Goal: Information Seeking & Learning: Learn about a topic

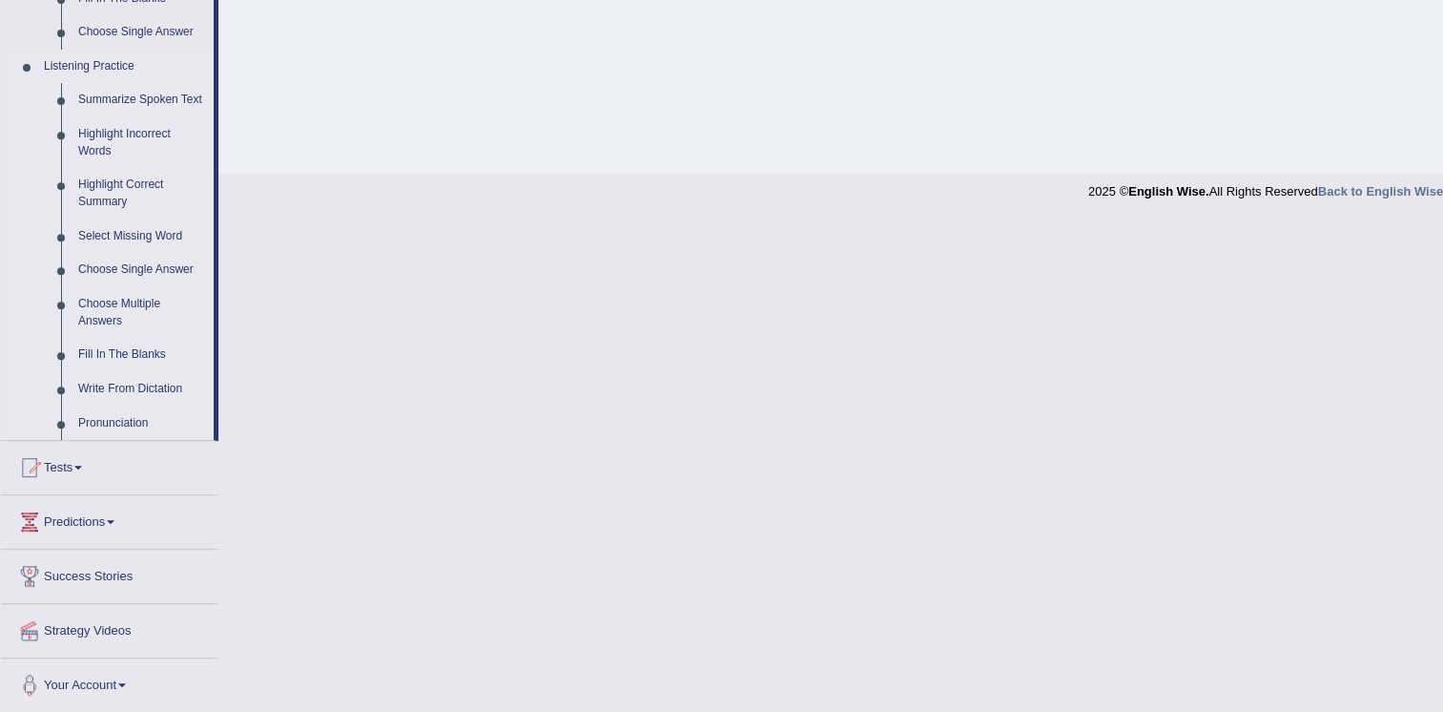
scroll to position [686, 0]
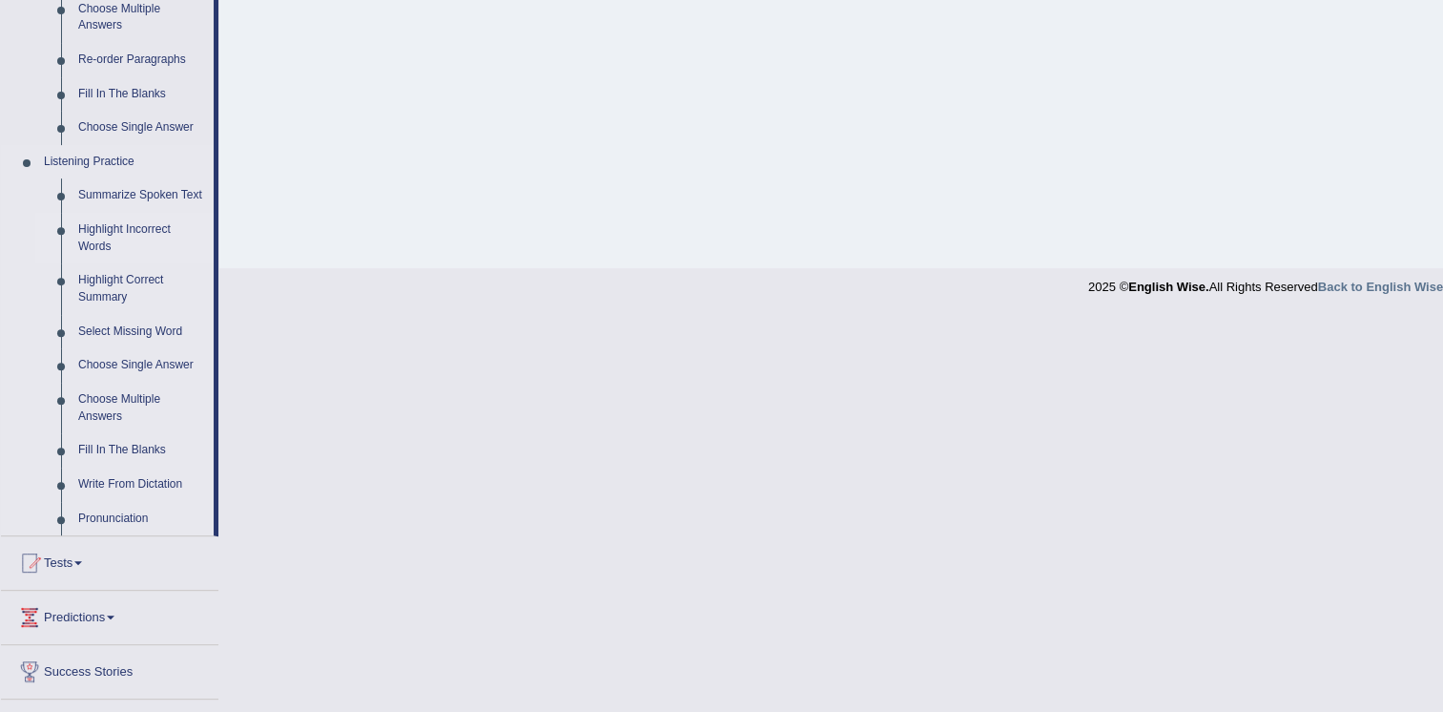
click at [114, 231] on link "Highlight Incorrect Words" at bounding box center [142, 238] width 144 height 51
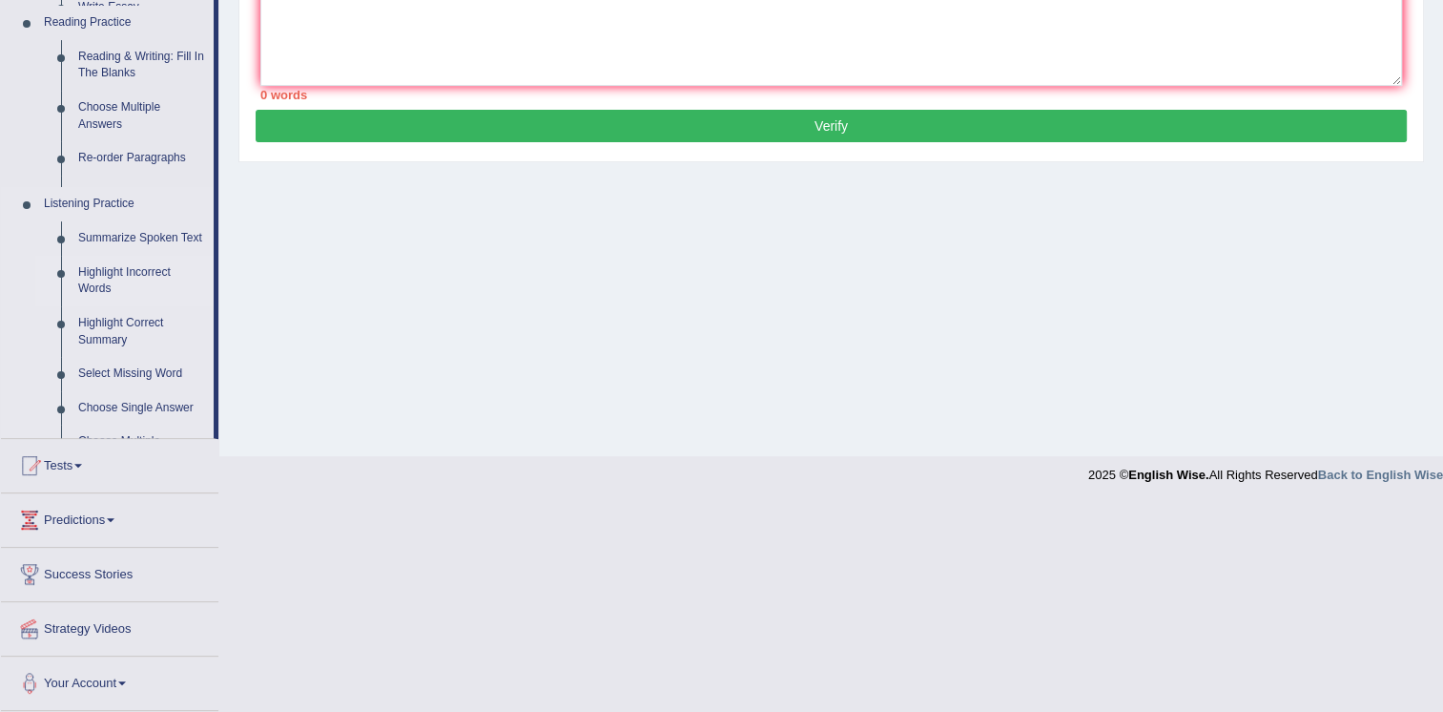
click at [114, 231] on ul "Speaking Practice Read Aloud Repeat Sentence Describe Image Re-tell Lecture Ans…" at bounding box center [107, 71] width 213 height 734
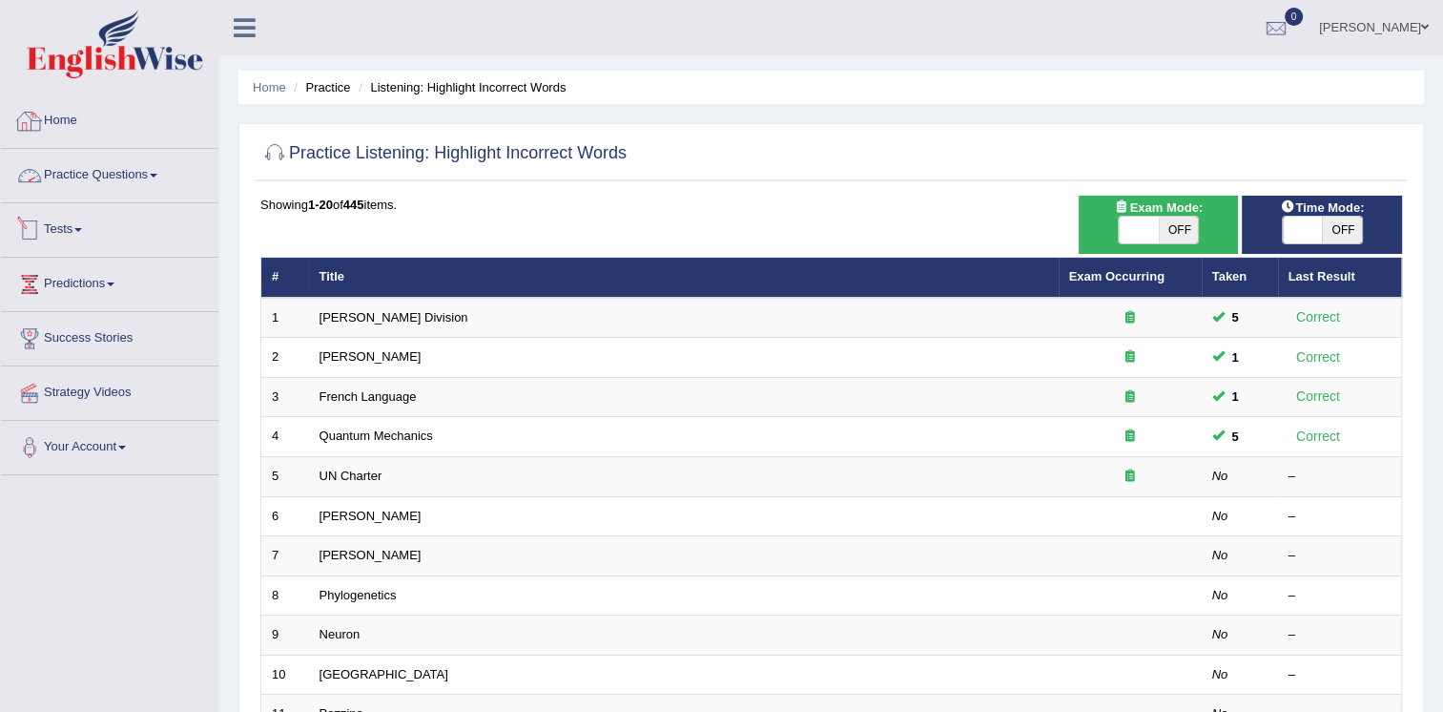
click at [111, 177] on link "Practice Questions" at bounding box center [110, 173] width 218 height 48
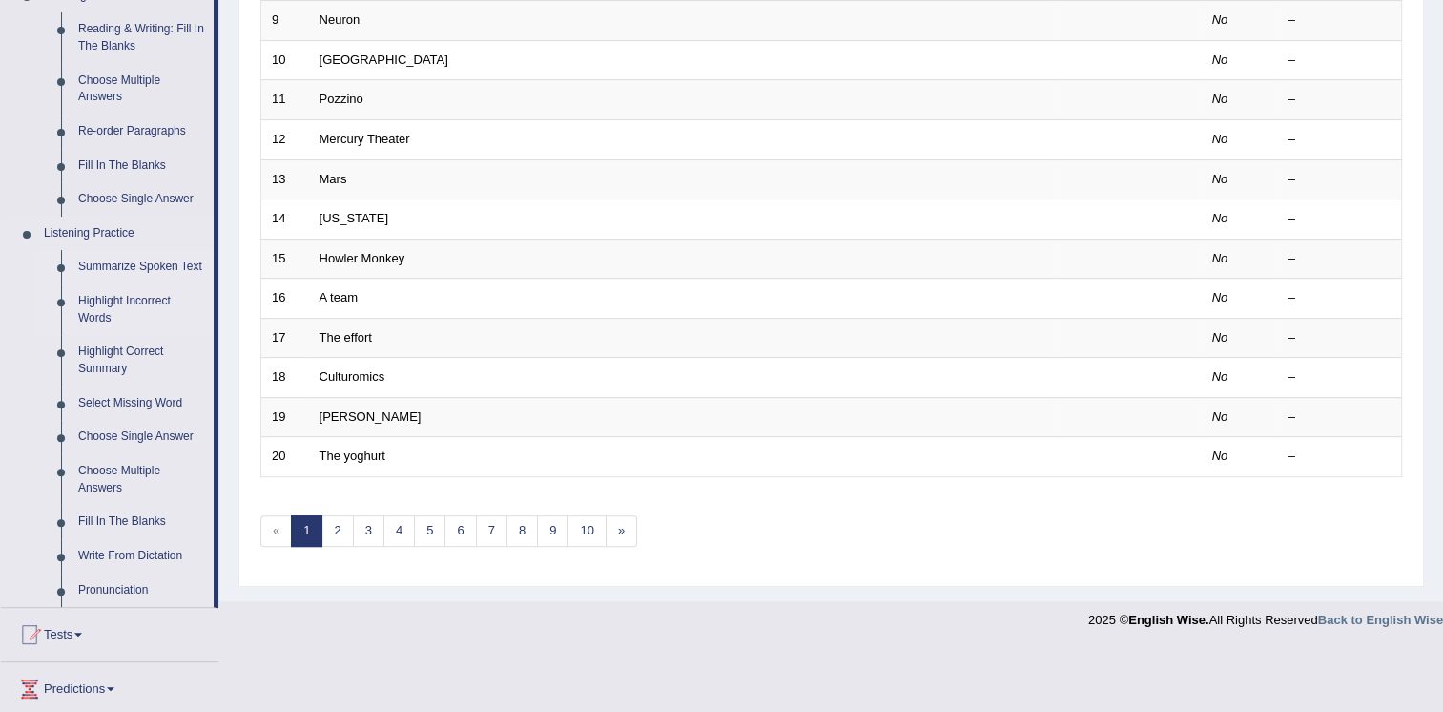
scroll to position [668, 0]
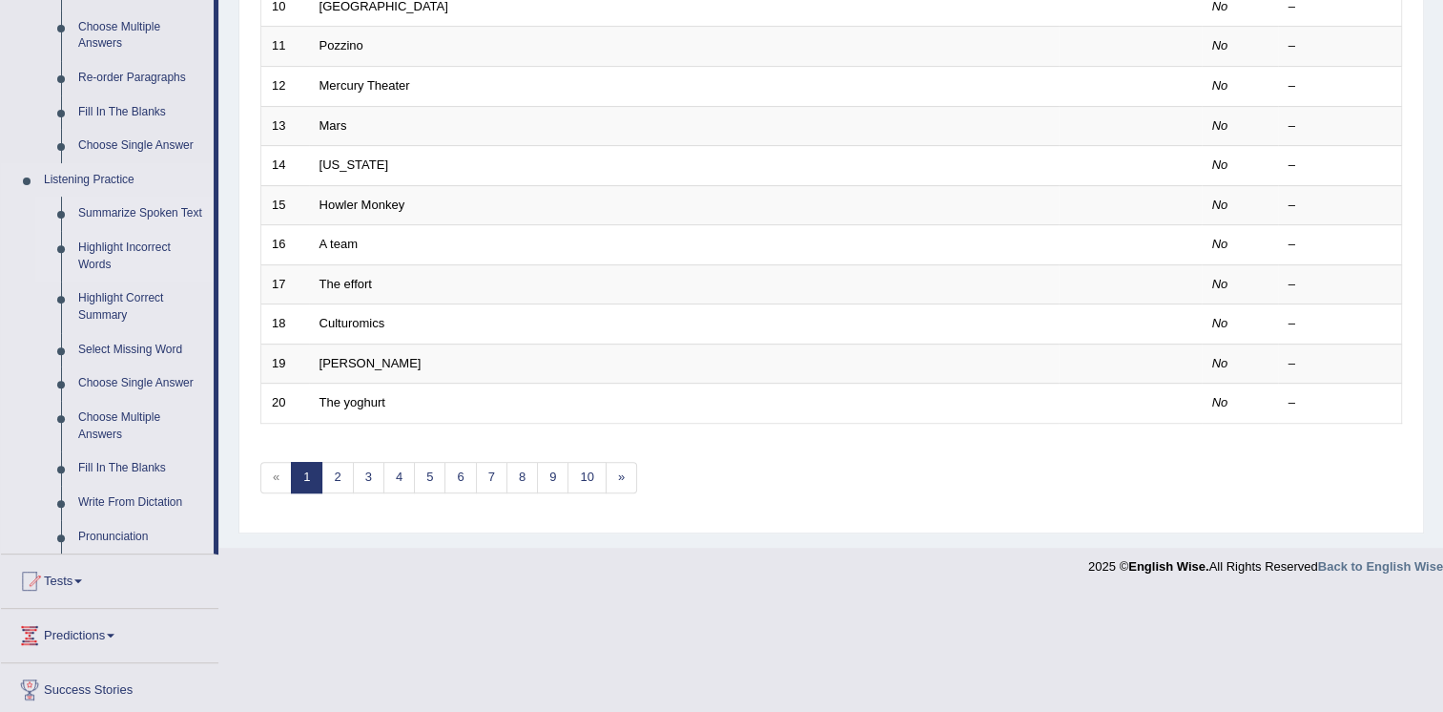
click at [154, 213] on link "Summarize Spoken Text" at bounding box center [142, 214] width 144 height 34
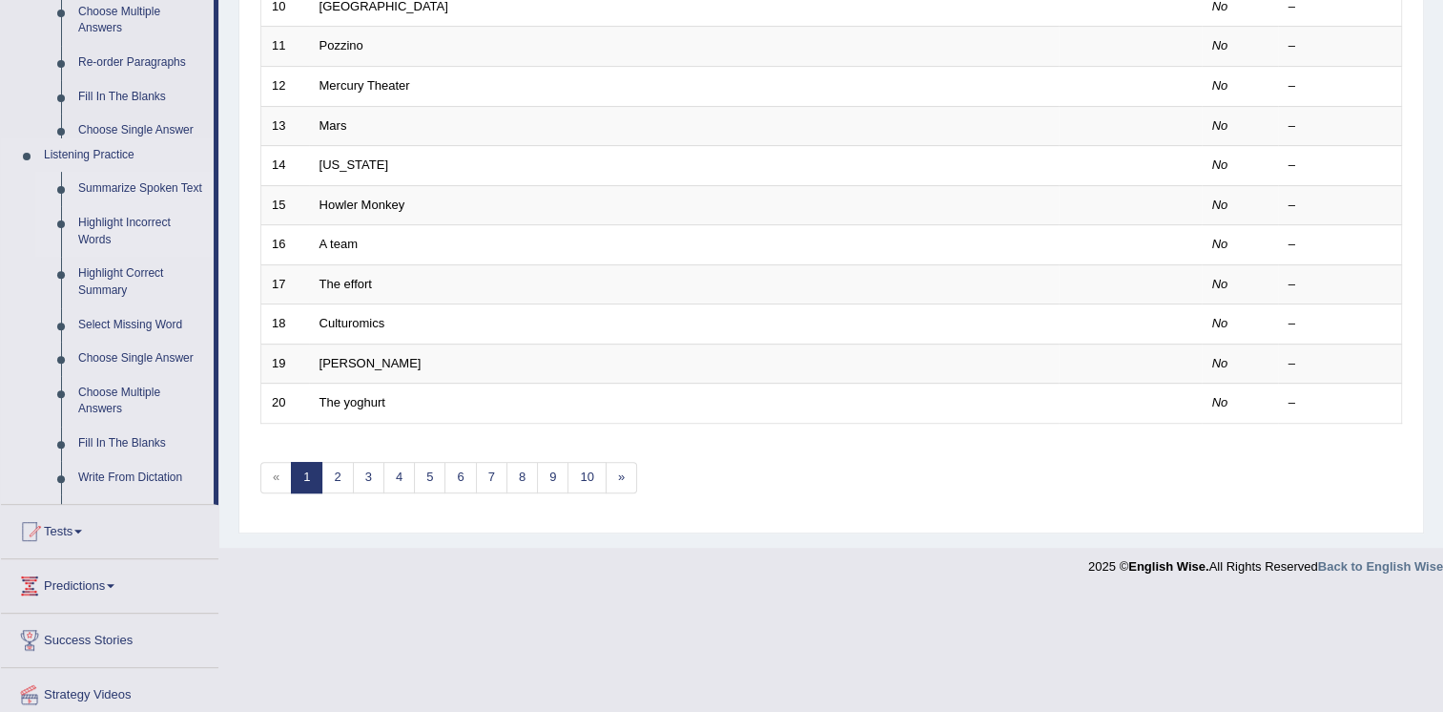
scroll to position [546, 0]
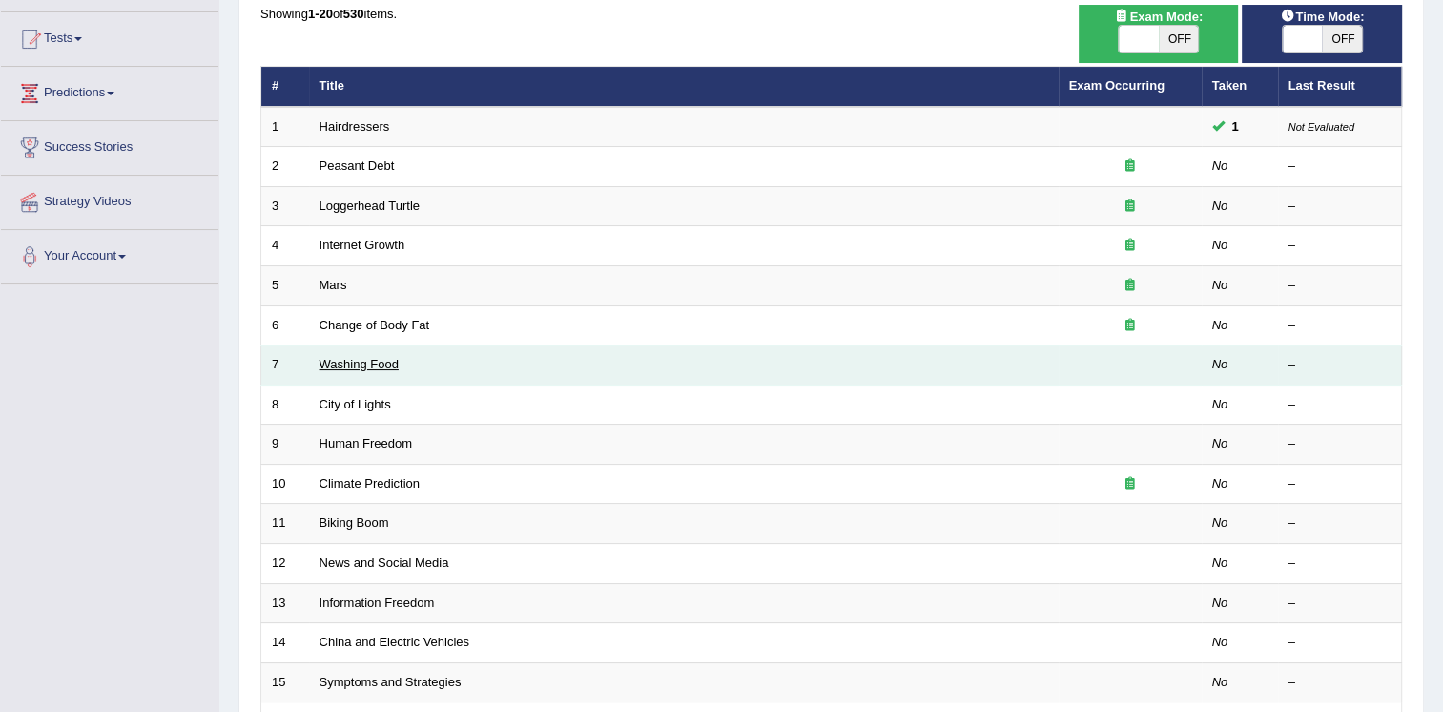
click at [336, 362] on link "Washing Food" at bounding box center [359, 364] width 79 height 14
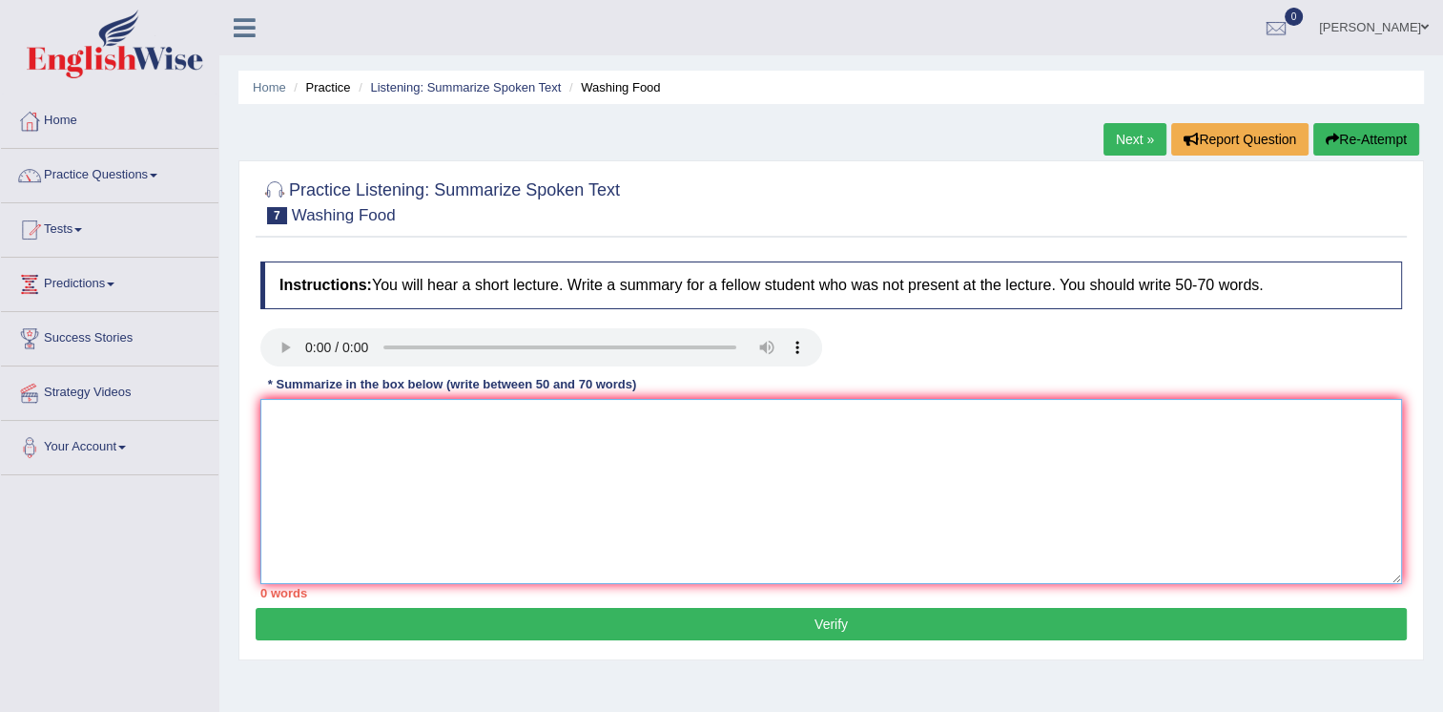
click at [269, 426] on textarea at bounding box center [831, 491] width 1142 height 185
drag, startPoint x: 582, startPoint y: 422, endPoint x: 602, endPoint y: 440, distance: 27.0
drag, startPoint x: 602, startPoint y: 440, endPoint x: 568, endPoint y: 425, distance: 37.2
drag, startPoint x: 567, startPoint y: 425, endPoint x: 577, endPoint y: 429, distance: 11.5
drag, startPoint x: 577, startPoint y: 429, endPoint x: 672, endPoint y: 460, distance: 99.3
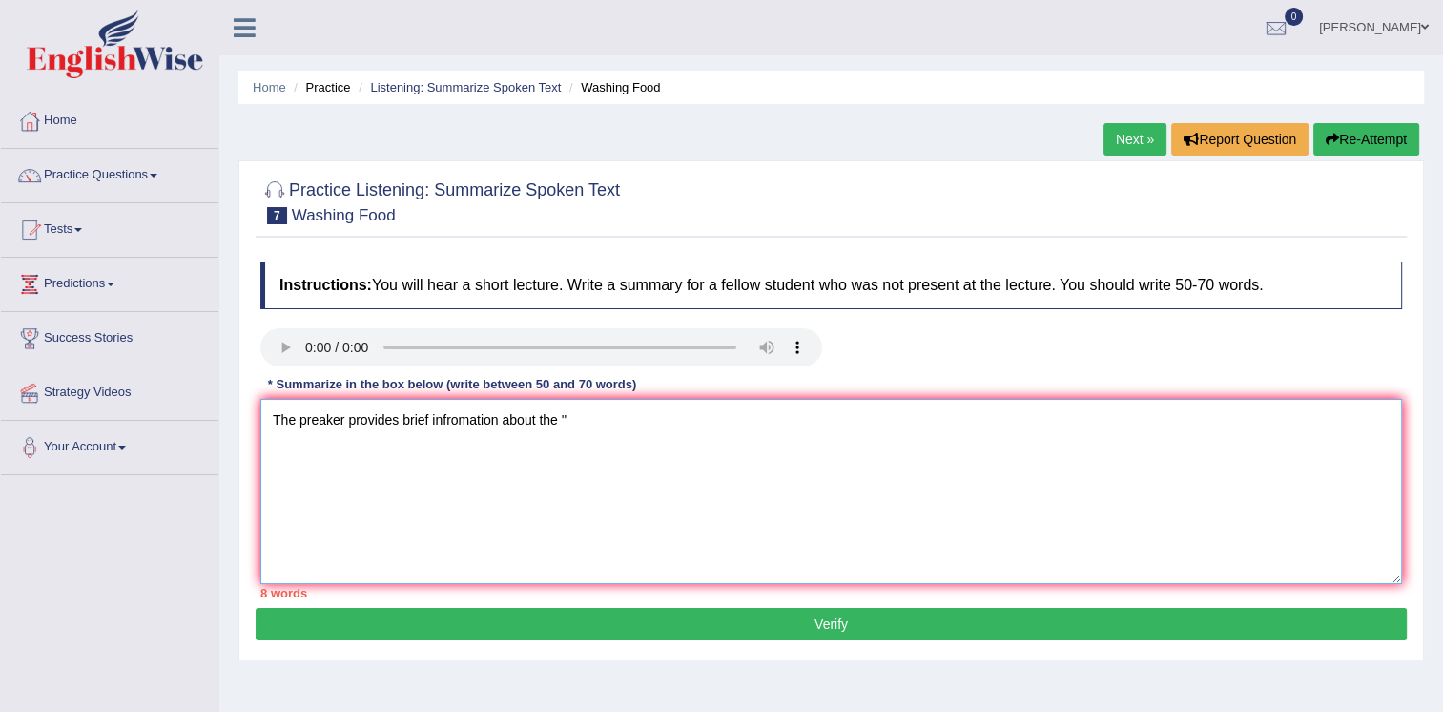
click at [672, 460] on textarea "The preaker provides brief infromation about the ''" at bounding box center [831, 491] width 1142 height 185
type textarea "The preaker provides brief infromation about the '' foot saftey''. First of all,"
drag, startPoint x: 737, startPoint y: 422, endPoint x: 713, endPoint y: 416, distance: 25.5
click at [714, 416] on textarea "The preaker provides brief infromation about the '' foot saftey''. First of all," at bounding box center [831, 491] width 1142 height 185
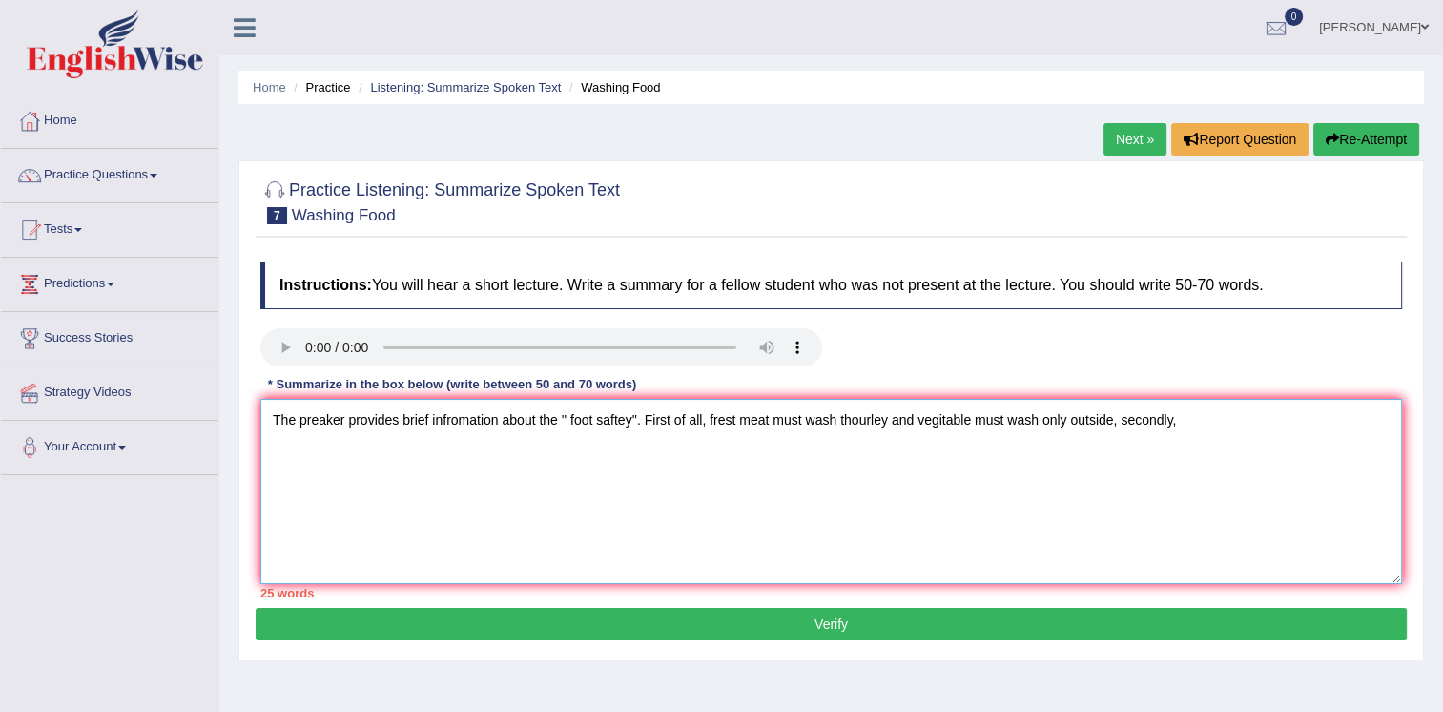
click at [1112, 428] on textarea "The preaker provides brief infromation about the '' foot saftey''. First of all…" at bounding box center [831, 491] width 1142 height 185
click at [1115, 422] on textarea "The preaker provides brief infromation about the '' foot saftey''. First of all…" at bounding box center [831, 491] width 1142 height 185
click at [1117, 422] on textarea "The preaker provides brief infromation about the '' foot saftey''. First of all…" at bounding box center [831, 491] width 1142 height 185
click at [1129, 418] on textarea "The preaker provides brief infromation about the '' foot saftey''. First of all…" at bounding box center [831, 491] width 1142 height 185
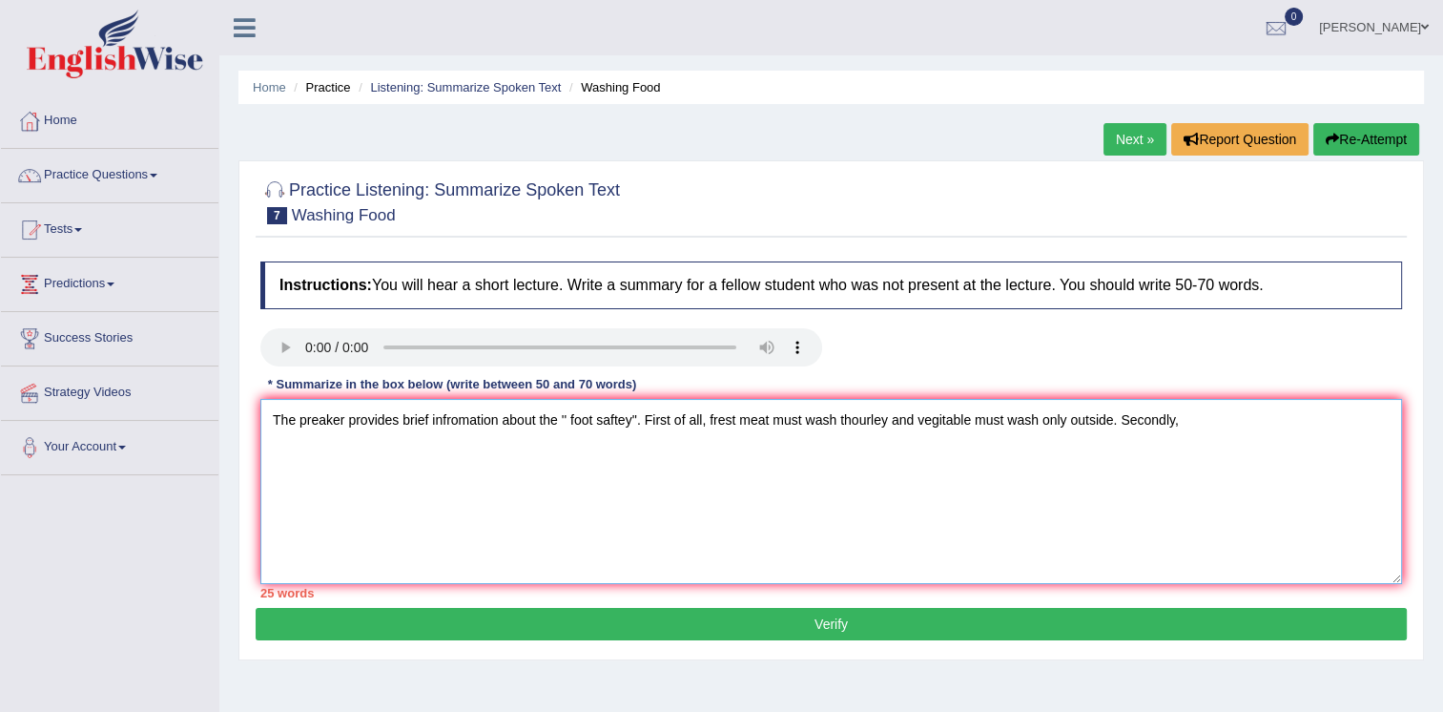
drag, startPoint x: 1205, startPoint y: 421, endPoint x: 1256, endPoint y: 445, distance: 56.8
click at [1256, 445] on textarea "The preaker provides brief infromation about the '' foot saftey''. First of all…" at bounding box center [831, 491] width 1142 height 185
click at [1187, 420] on textarea "The preaker provides brief infromation about the '' foot saftey''. First of all…" at bounding box center [831, 491] width 1142 height 185
click at [1190, 424] on textarea "The preaker provides brief infromation about the '' foot saftey''. First of all…" at bounding box center [831, 491] width 1142 height 185
click at [591, 421] on textarea "The preaker provides brief infromation about the '' foot saftey''. First of all…" at bounding box center [831, 491] width 1142 height 185
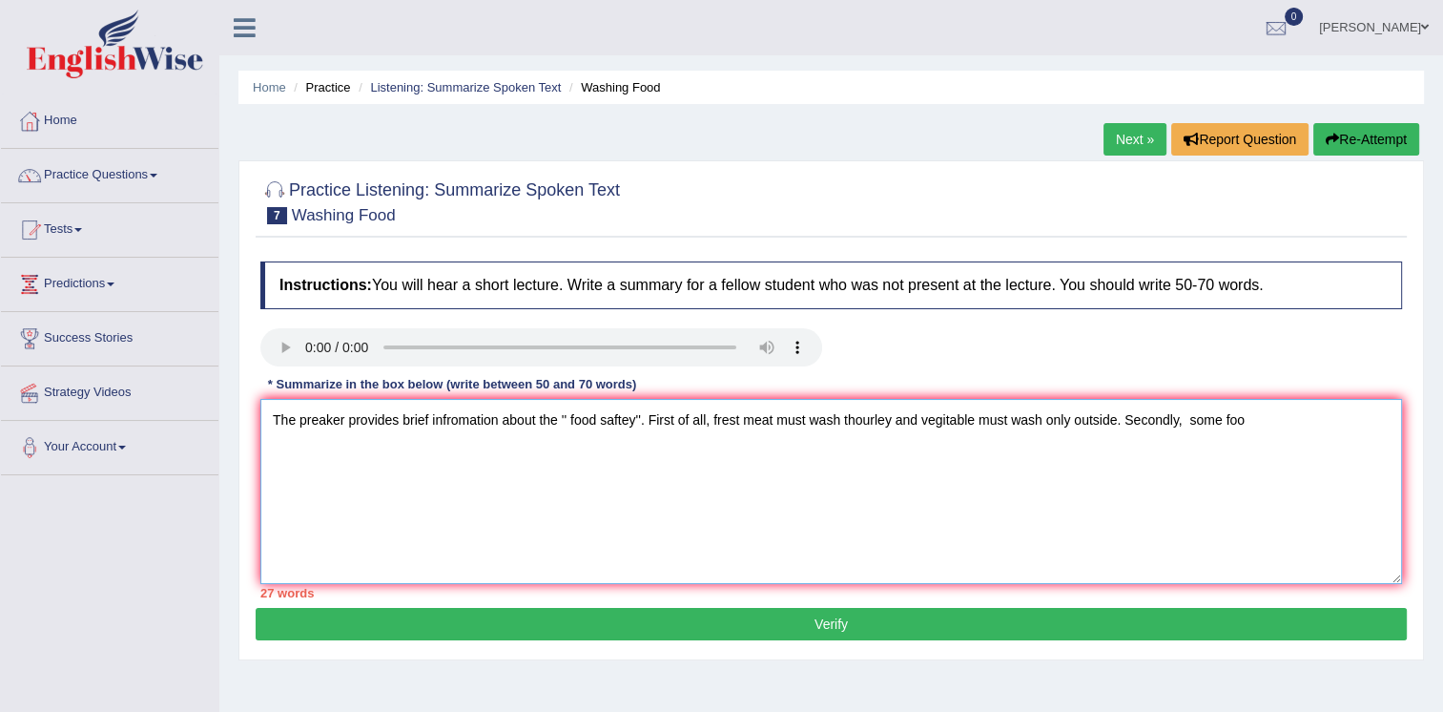
click at [1247, 425] on textarea "The preaker provides brief infromation about the '' food saftey''. First of all…" at bounding box center [831, 491] width 1142 height 185
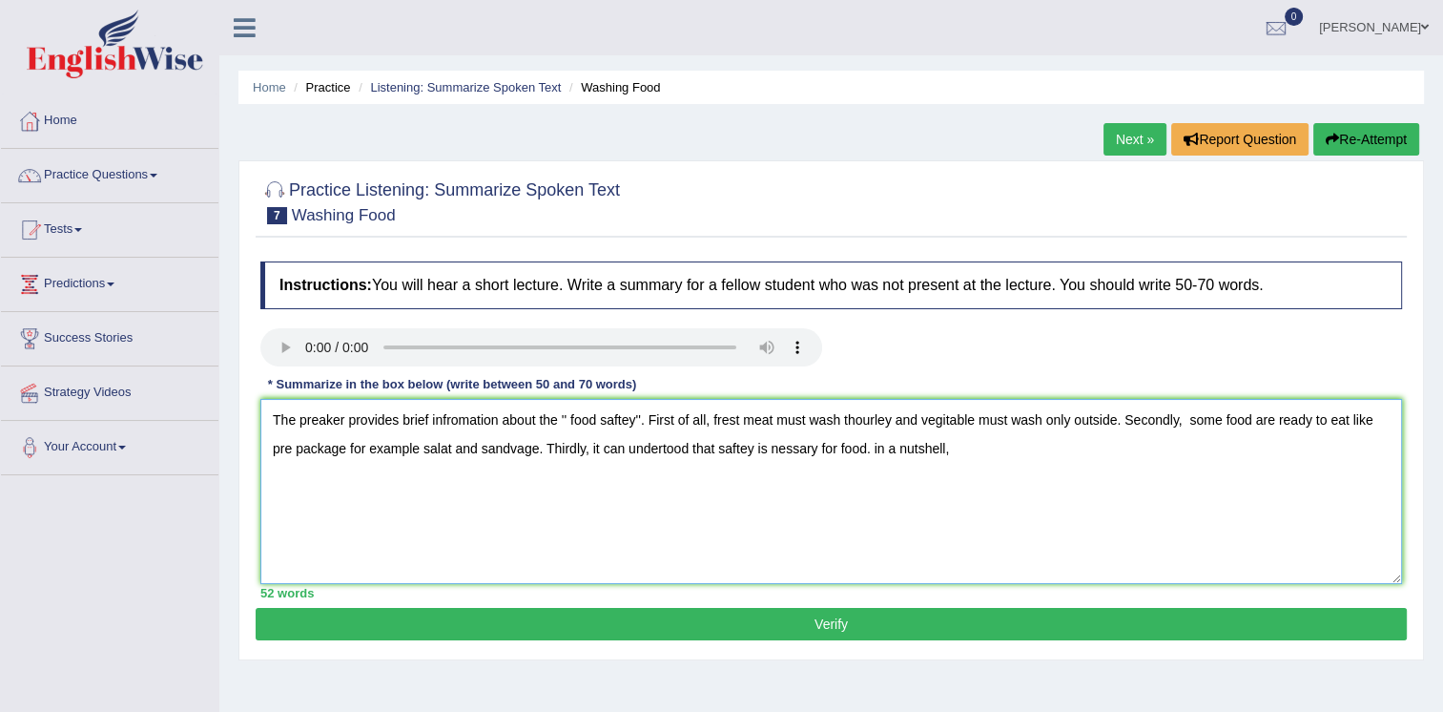
click at [976, 458] on textarea "The preaker provides brief infromation about the '' food saftey''. First of all…" at bounding box center [831, 491] width 1142 height 185
drag, startPoint x: 882, startPoint y: 452, endPoint x: 858, endPoint y: 445, distance: 26.0
click at [858, 445] on textarea "The preaker provides brief infromation about the '' food saftey''. First of all…" at bounding box center [831, 491] width 1142 height 185
click at [882, 448] on textarea "The preaker provides brief infromation about the '' food saftey''. First of all…" at bounding box center [831, 491] width 1142 height 185
drag, startPoint x: 996, startPoint y: 445, endPoint x: 964, endPoint y: 453, distance: 32.6
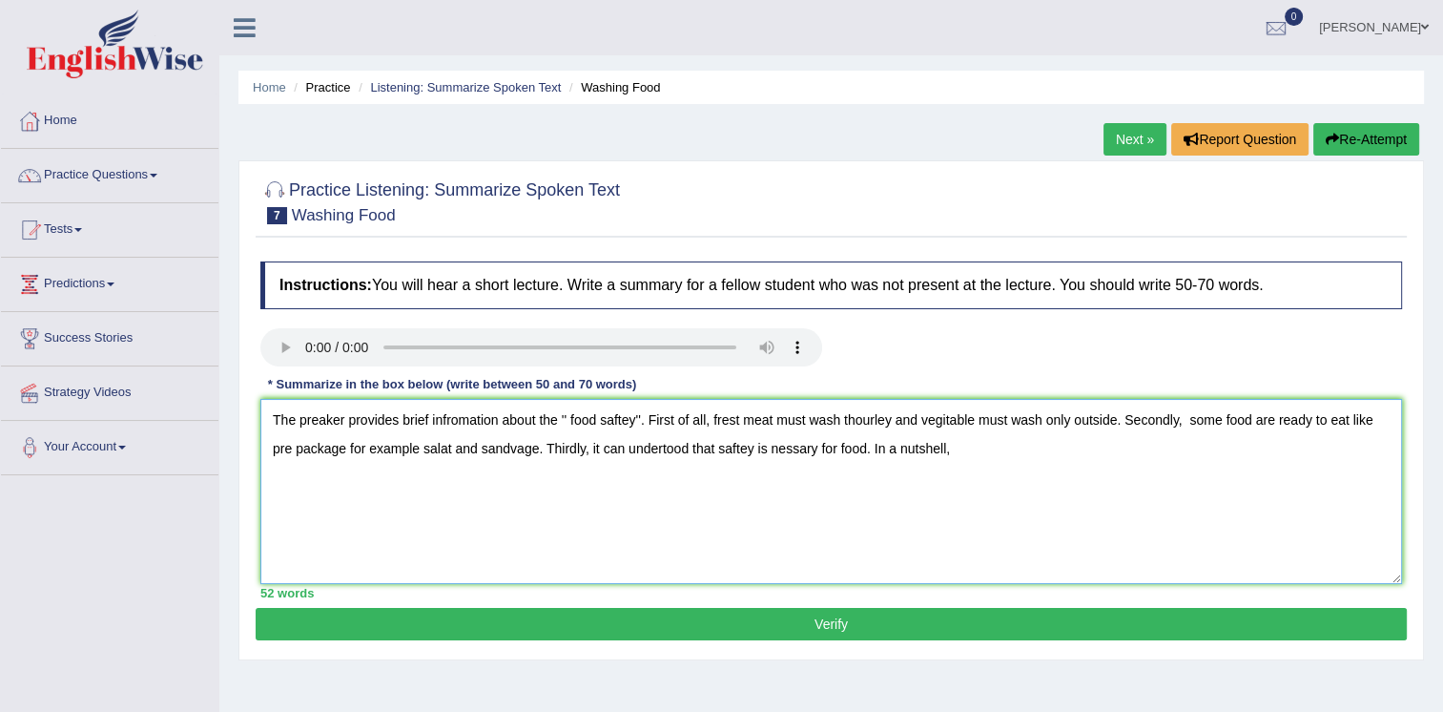
click at [964, 450] on textarea "The preaker provides brief infromation about the '' food saftey''. First of all…" at bounding box center [831, 491] width 1142 height 185
type textarea "The preaker provides brief infromation about the '' food saftey''. First of all…"
click at [896, 624] on button "Verify" at bounding box center [831, 624] width 1151 height 32
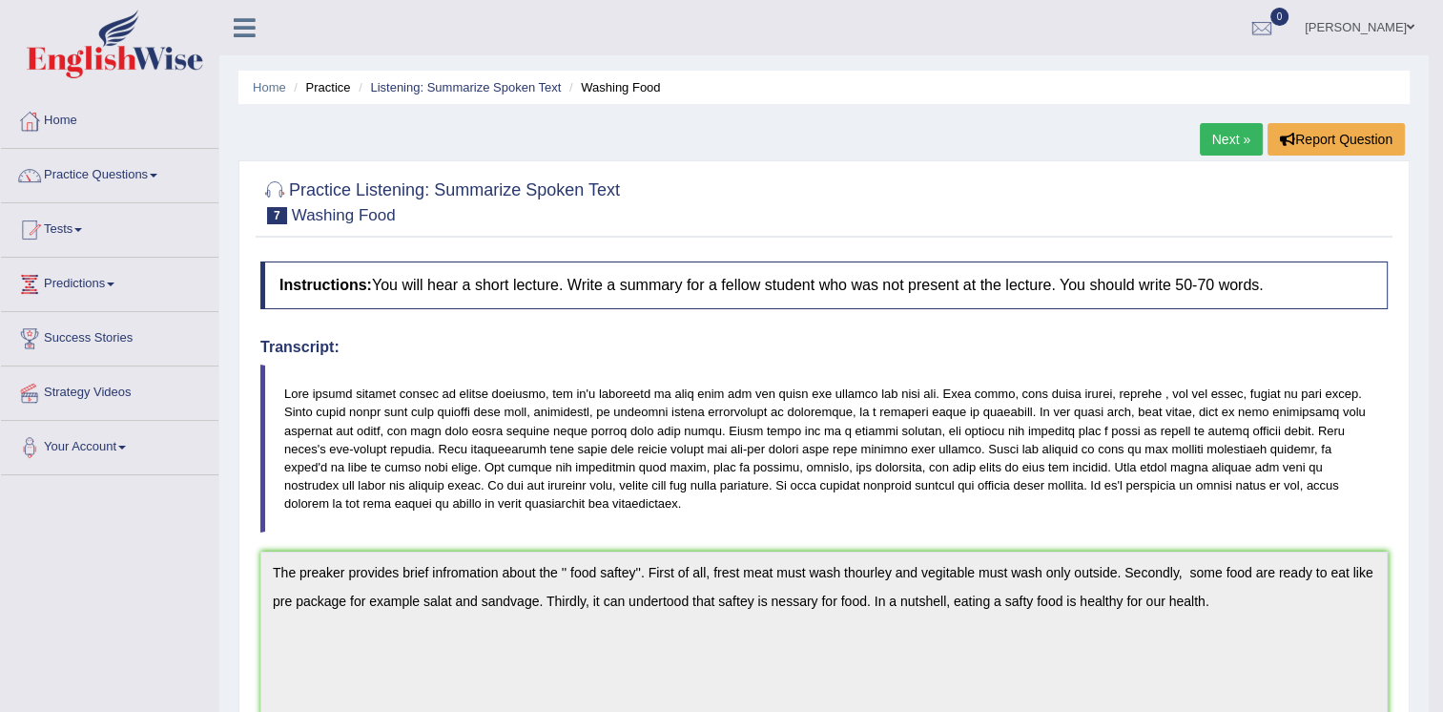
click at [1230, 143] on link "Next »" at bounding box center [1231, 139] width 63 height 32
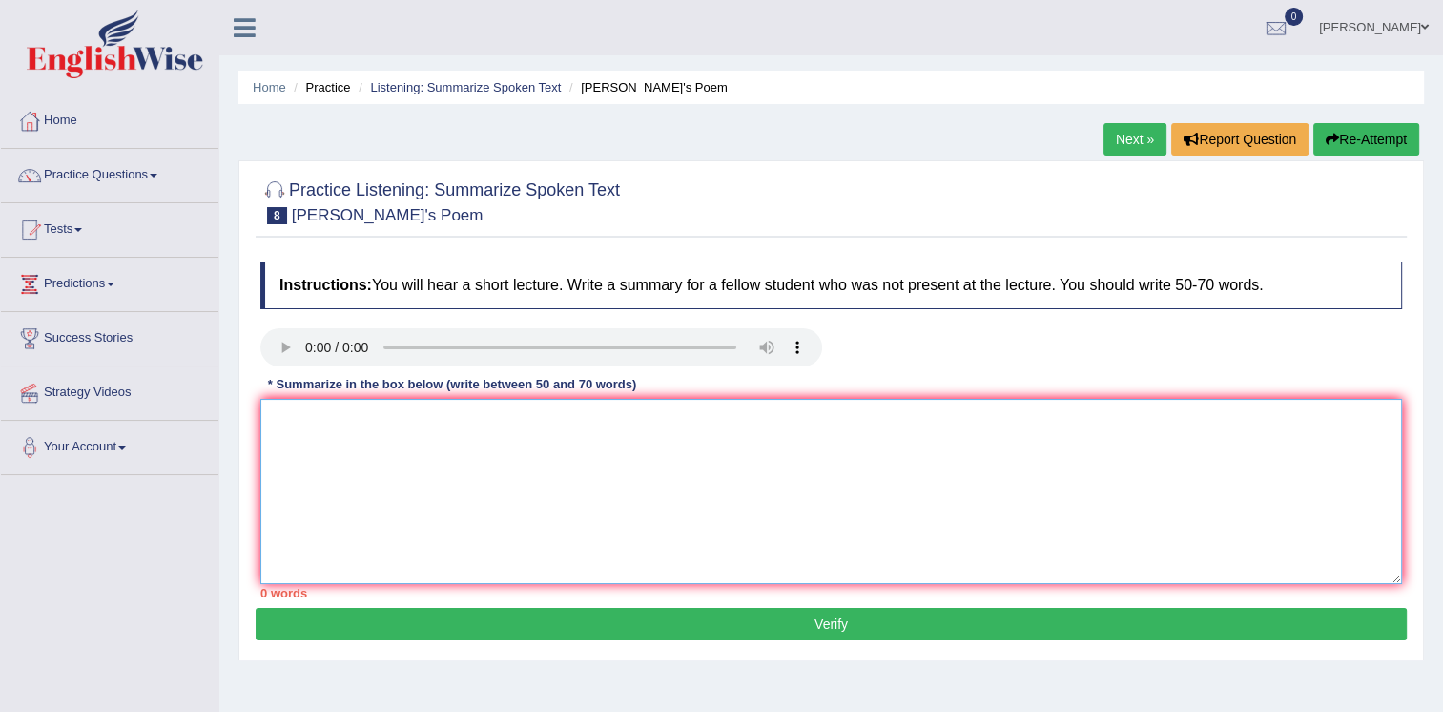
drag, startPoint x: 299, startPoint y: 404, endPoint x: 288, endPoint y: 406, distance: 10.7
click at [288, 406] on textarea at bounding box center [831, 491] width 1142 height 185
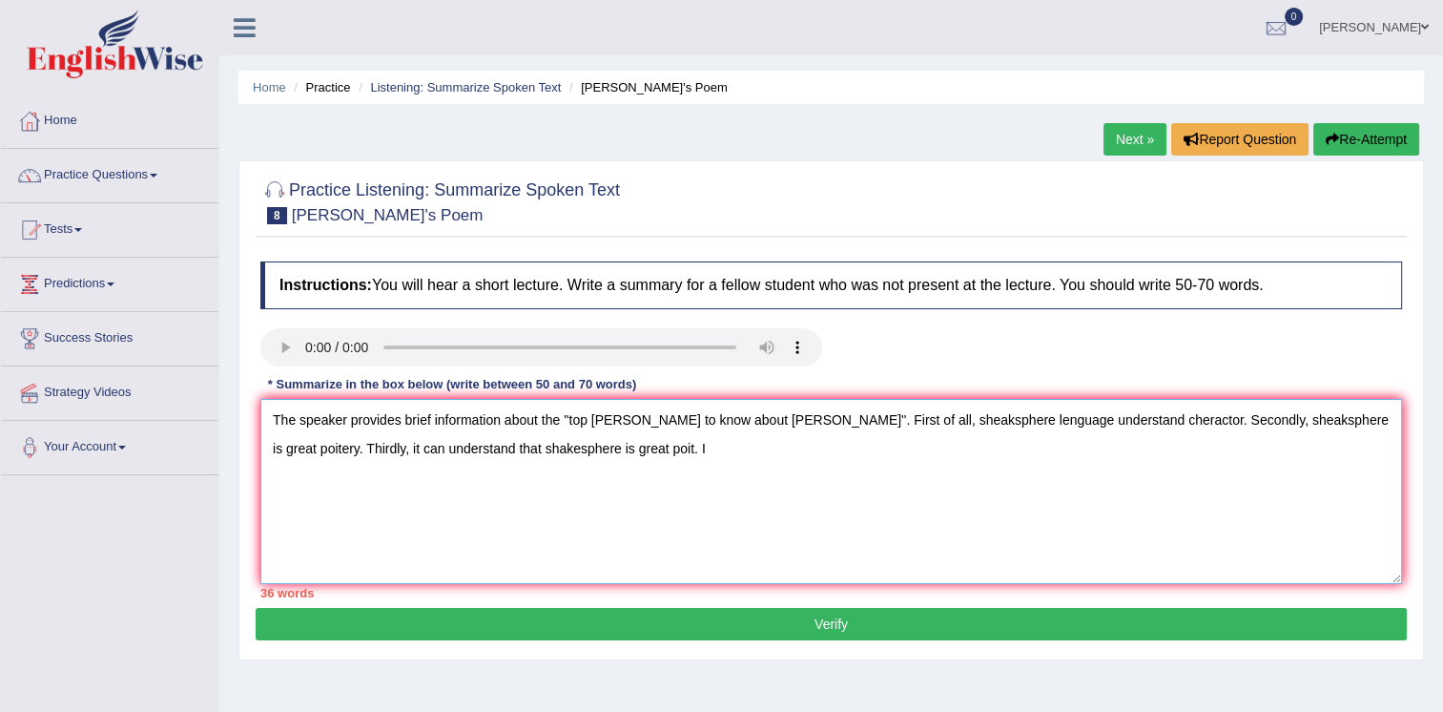
click at [588, 453] on textarea "The speaker provides brief information about the ''top ten things to know about…" at bounding box center [831, 491] width 1142 height 185
click at [591, 448] on textarea "The speaker provides brief information about the ''top ten things to know about…" at bounding box center [831, 491] width 1142 height 185
click at [604, 449] on textarea "The speaker provides brief information about the ''top ten things to know about…" at bounding box center [831, 491] width 1142 height 185
click at [621, 447] on textarea "The speaker provides brief information about the ''top ten things to know about…" at bounding box center [831, 491] width 1142 height 185
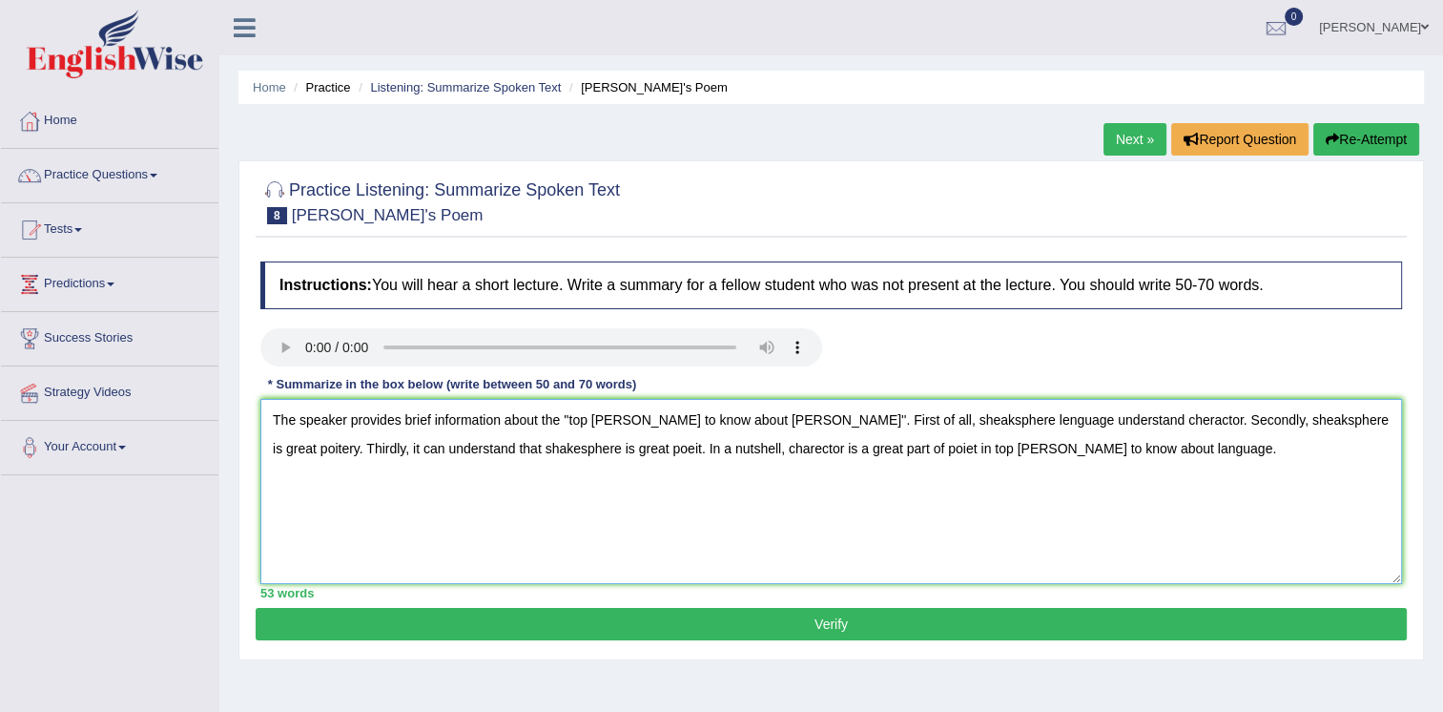
click at [897, 423] on textarea "The speaker provides brief information about the ''top ten things to know about…" at bounding box center [831, 491] width 1142 height 185
click at [892, 422] on textarea "The speaker provides brief information about the ''top ten things to know about…" at bounding box center [831, 491] width 1142 height 185
click at [899, 420] on textarea "The speaker provides brief information about the ''top ten things to know about…" at bounding box center [831, 491] width 1142 height 185
click at [1223, 422] on textarea "The speaker provides brief information about the ''top ten things to know about…" at bounding box center [831, 491] width 1142 height 185
click at [1225, 422] on textarea "The speaker provides brief information about the ''top ten things to know about…" at bounding box center [831, 491] width 1142 height 185
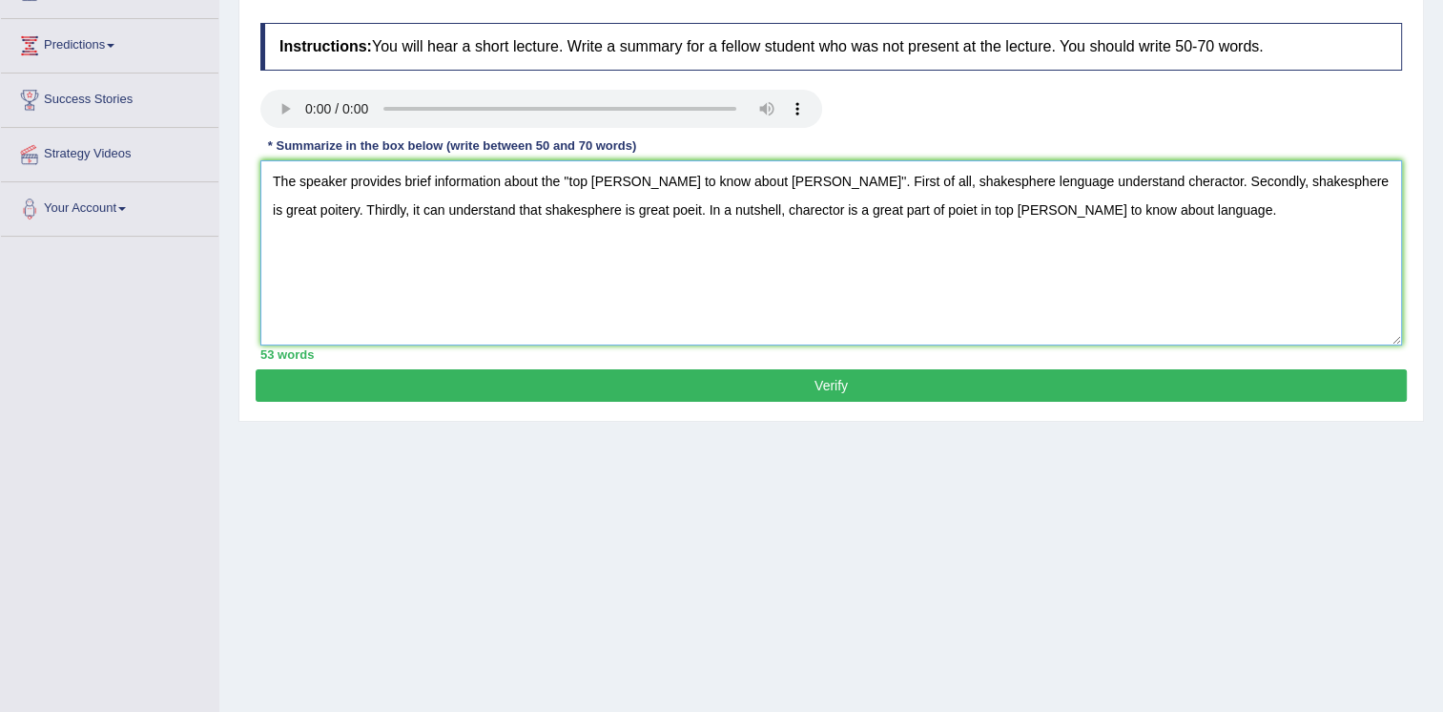
scroll to position [286, 0]
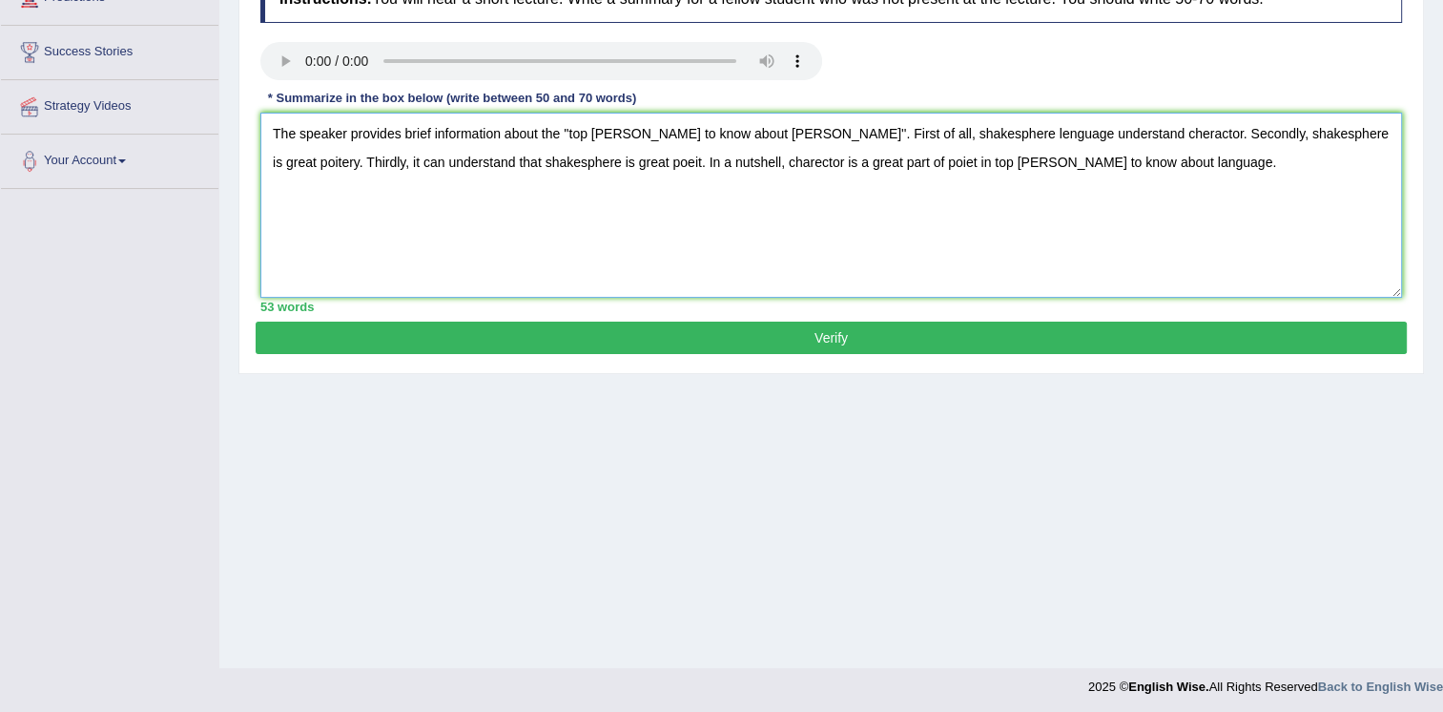
type textarea "The speaker provides brief information about the ''top ten things to know about…"
click at [822, 342] on button "Verify" at bounding box center [831, 337] width 1151 height 32
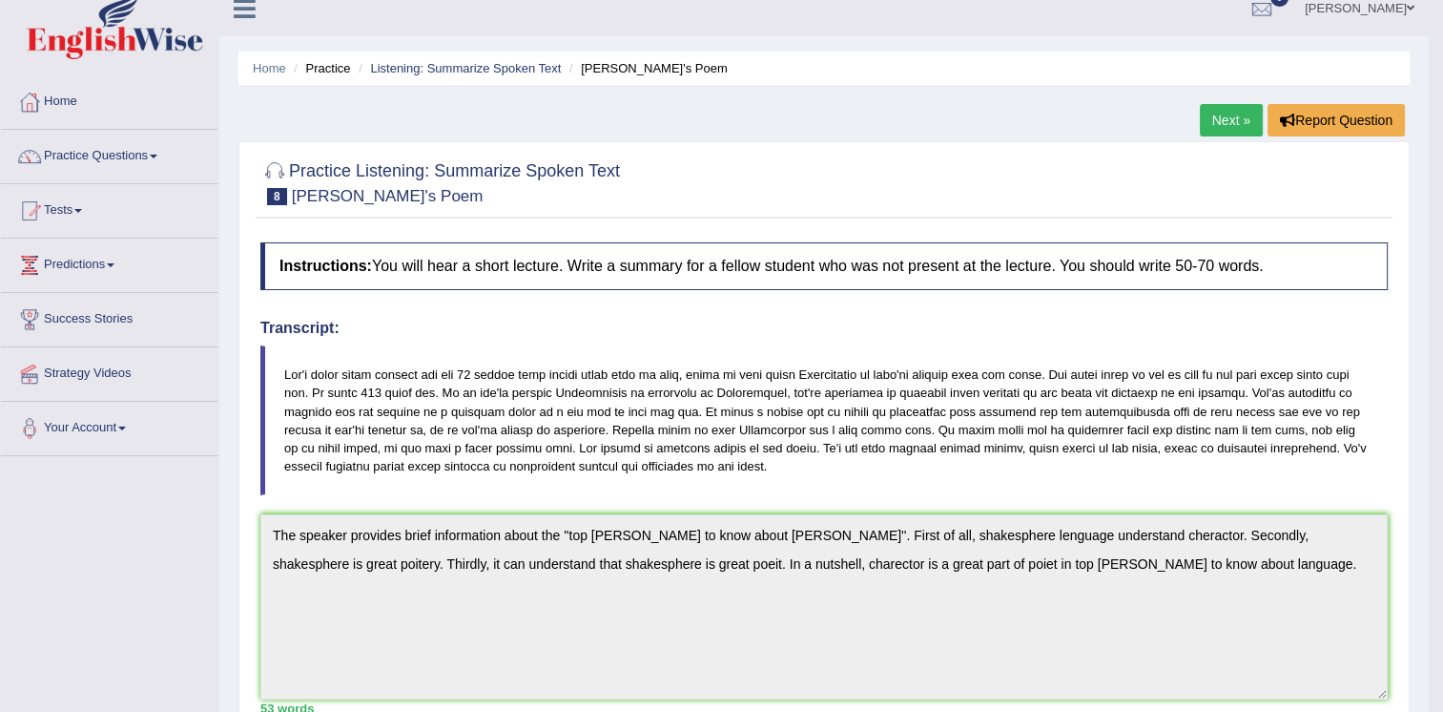
scroll to position [20, 0]
click at [1239, 119] on link "Next »" at bounding box center [1231, 119] width 63 height 32
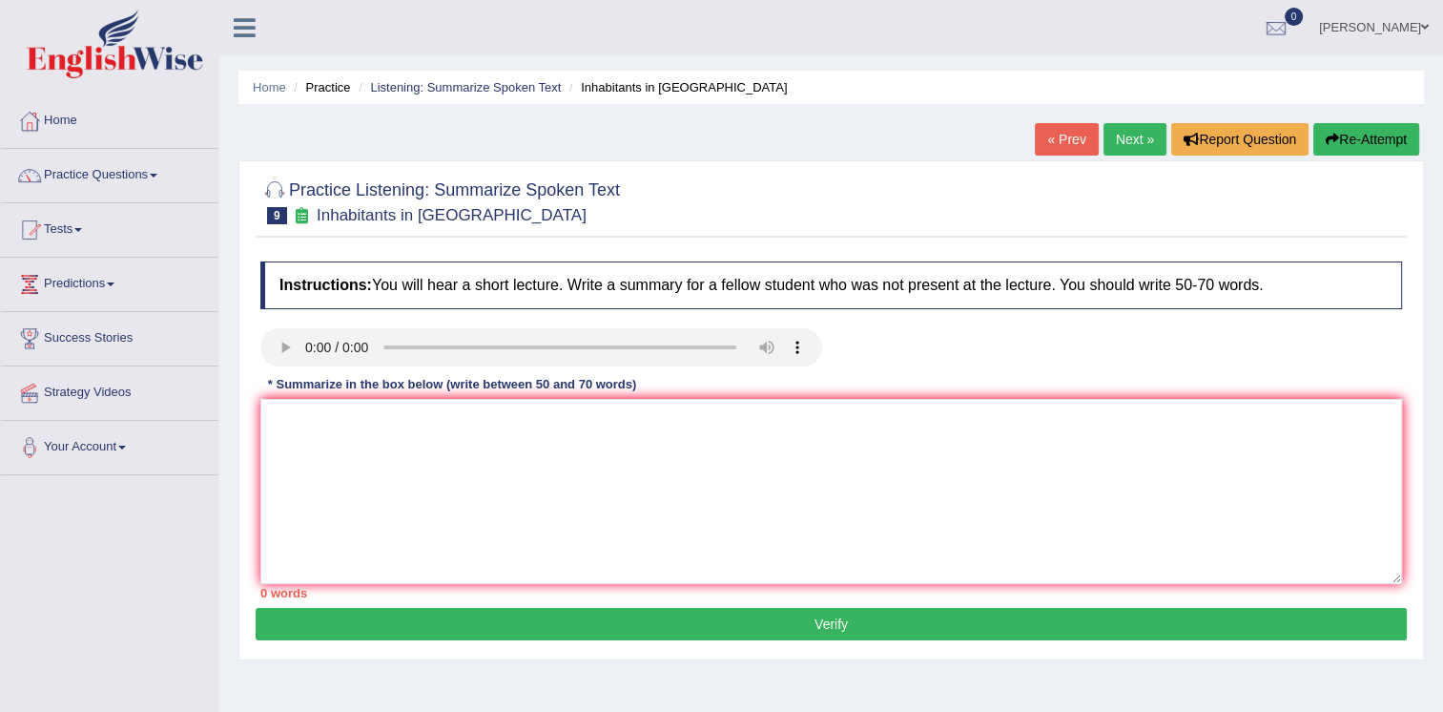
click at [1061, 143] on link "« Prev" at bounding box center [1066, 139] width 63 height 32
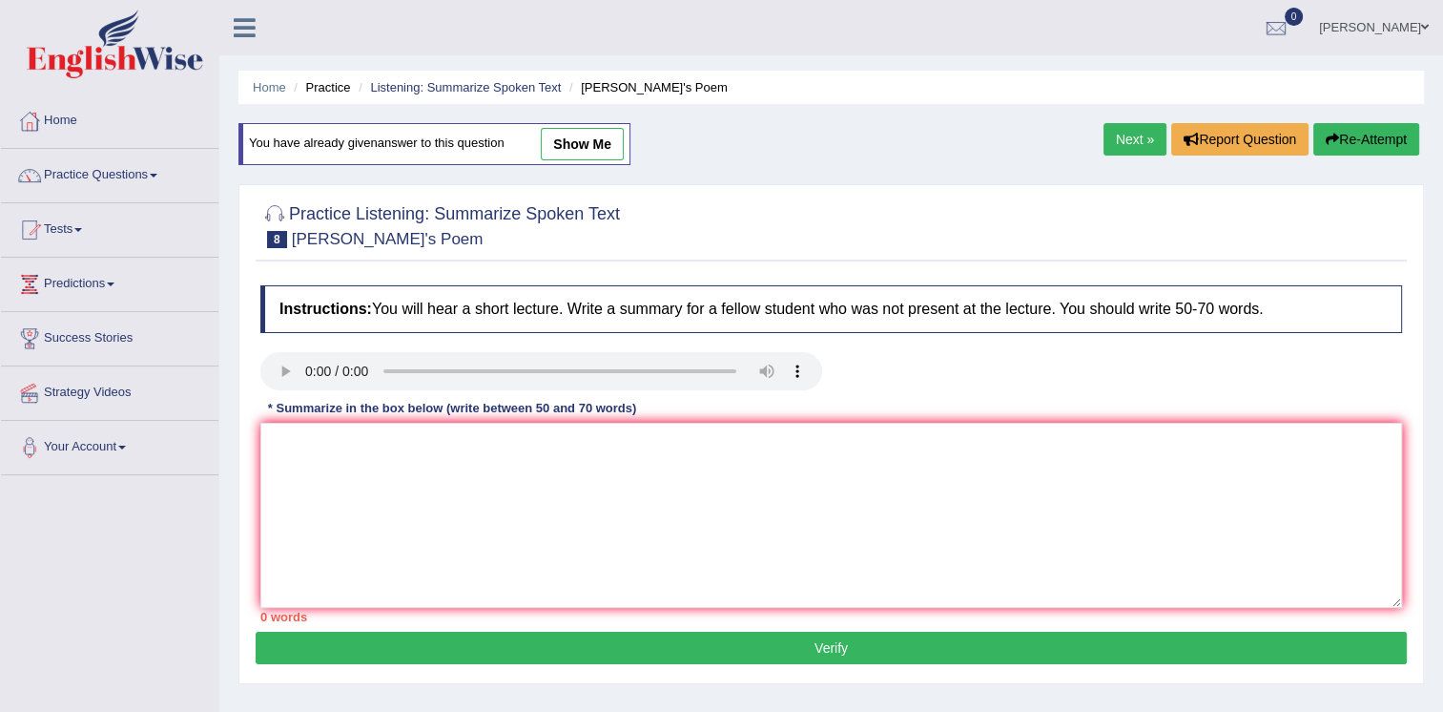
drag, startPoint x: 0, startPoint y: 0, endPoint x: 1061, endPoint y: 144, distance: 1070.6
click at [1358, 143] on button "Re-Attempt" at bounding box center [1367, 139] width 106 height 32
click at [1368, 139] on button "Re-Attempt" at bounding box center [1367, 139] width 106 height 32
click at [1344, 144] on button "Re-Attempt" at bounding box center [1367, 139] width 106 height 32
click at [93, 170] on link "Practice Questions" at bounding box center [110, 173] width 218 height 48
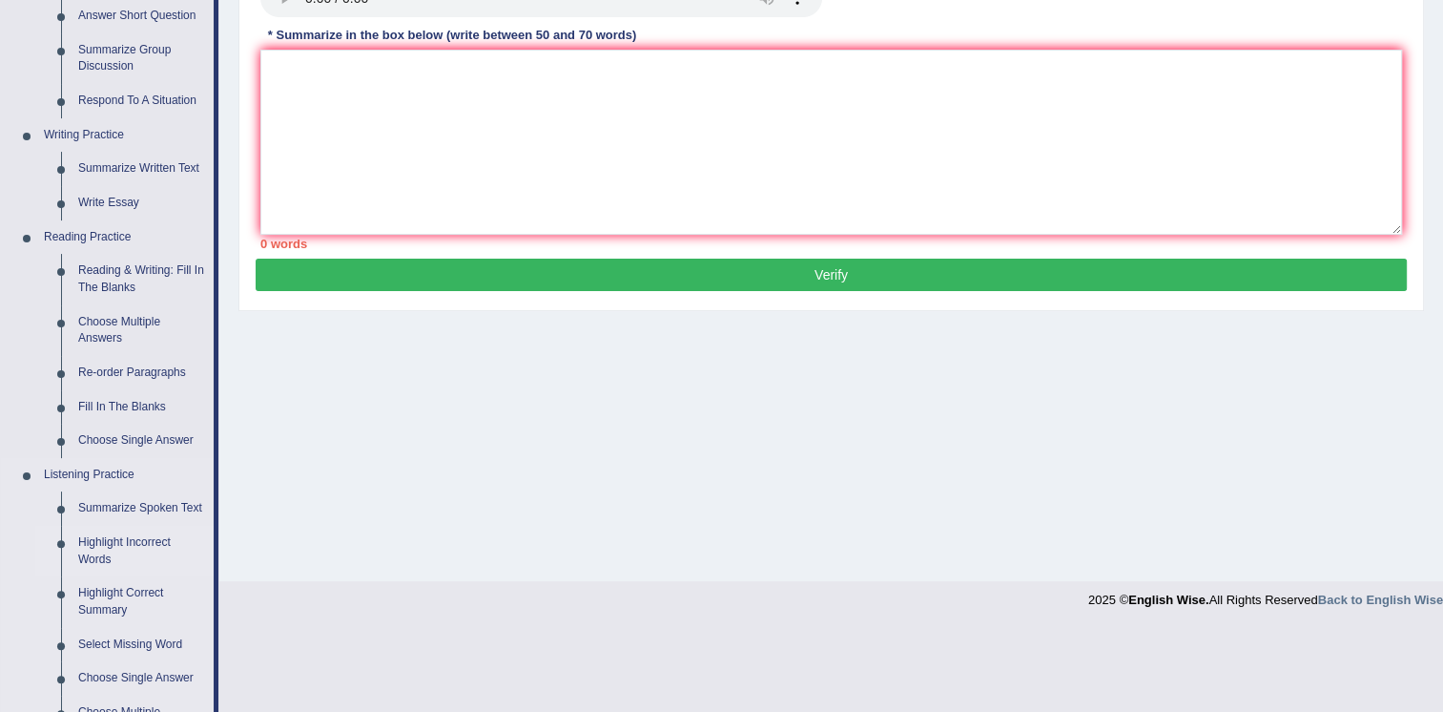
scroll to position [477, 0]
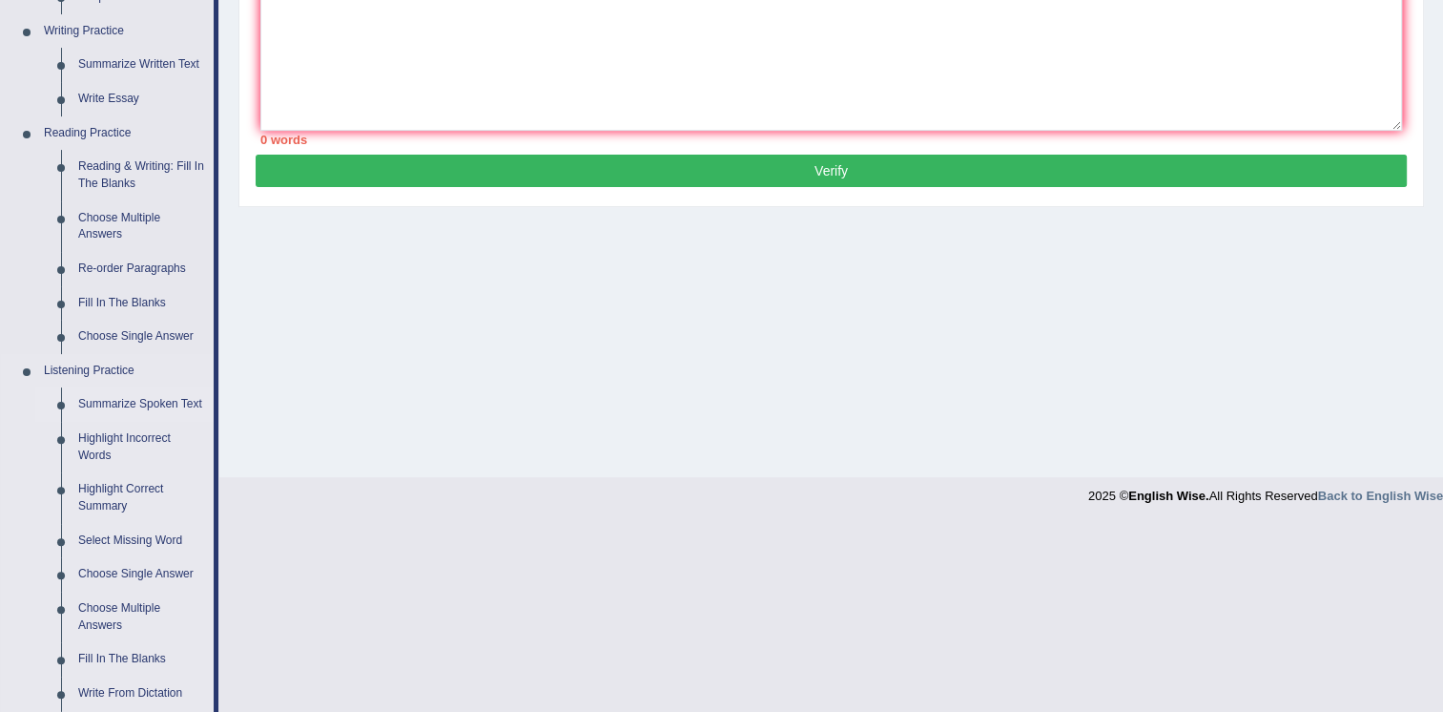
click at [172, 402] on link "Summarize Spoken Text" at bounding box center [142, 404] width 144 height 34
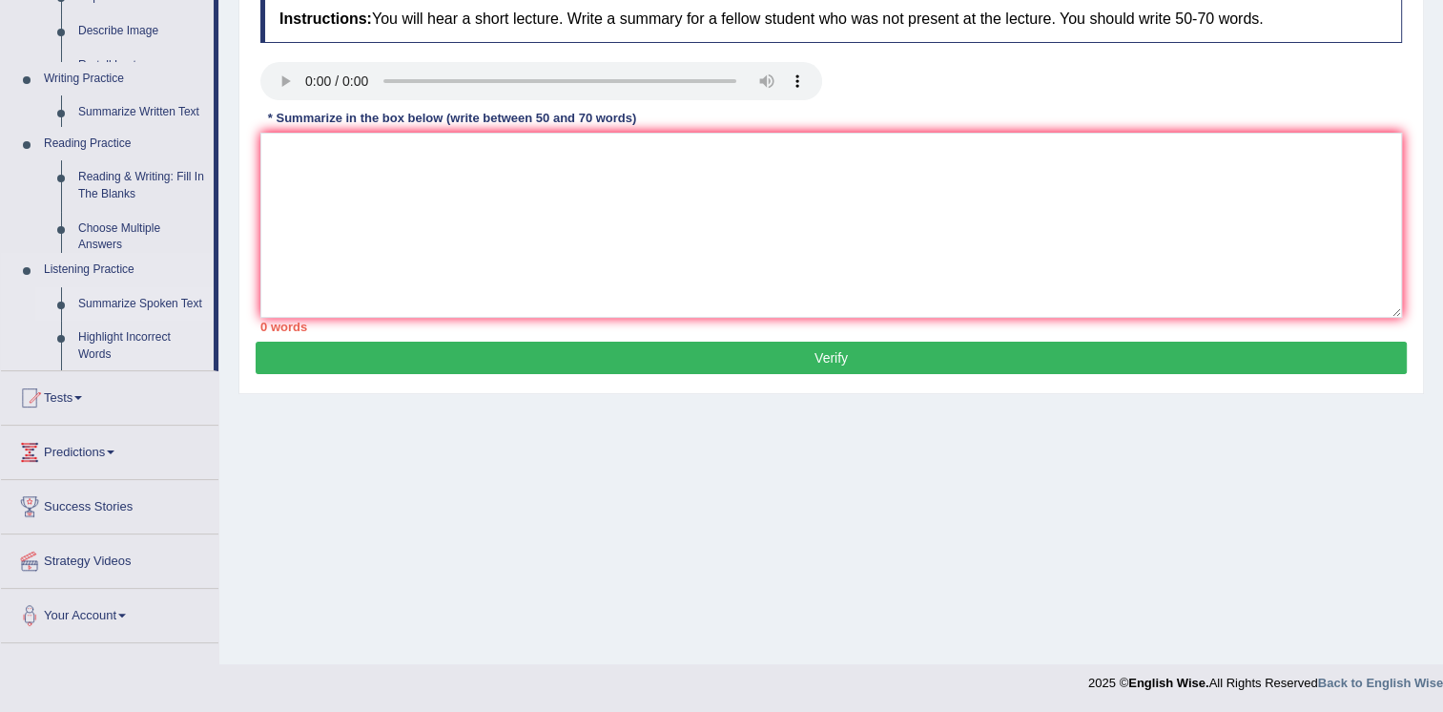
scroll to position [290, 0]
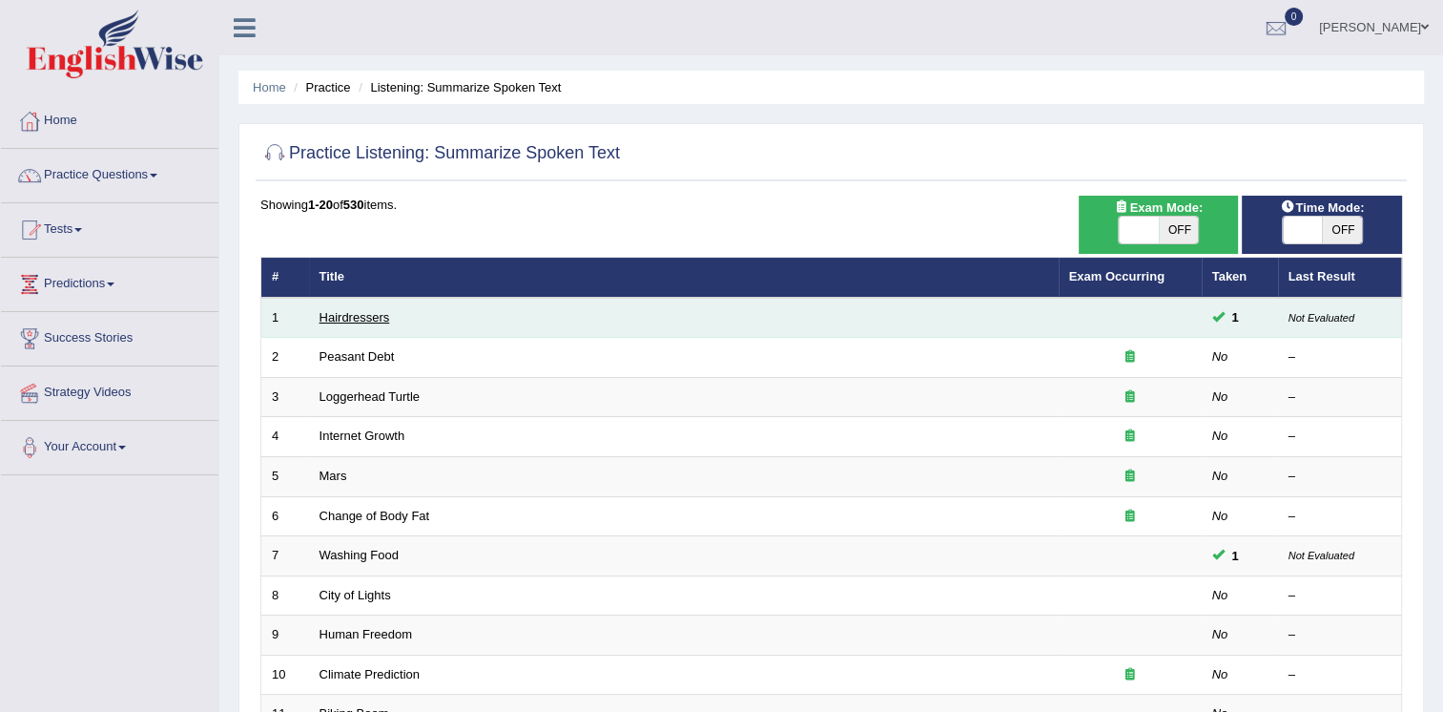
click at [368, 322] on link "Hairdressers" at bounding box center [355, 317] width 71 height 14
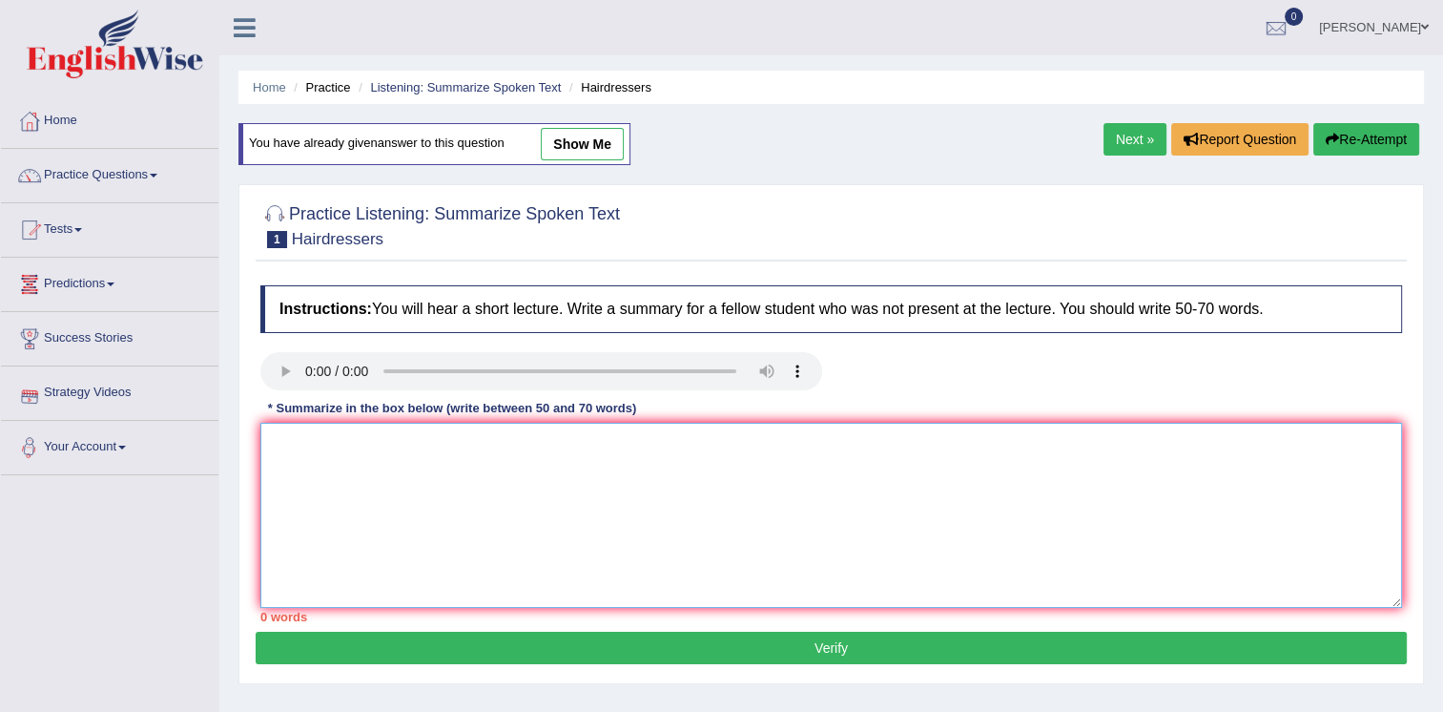
click at [296, 445] on textarea at bounding box center [831, 515] width 1142 height 185
type textarea "t"
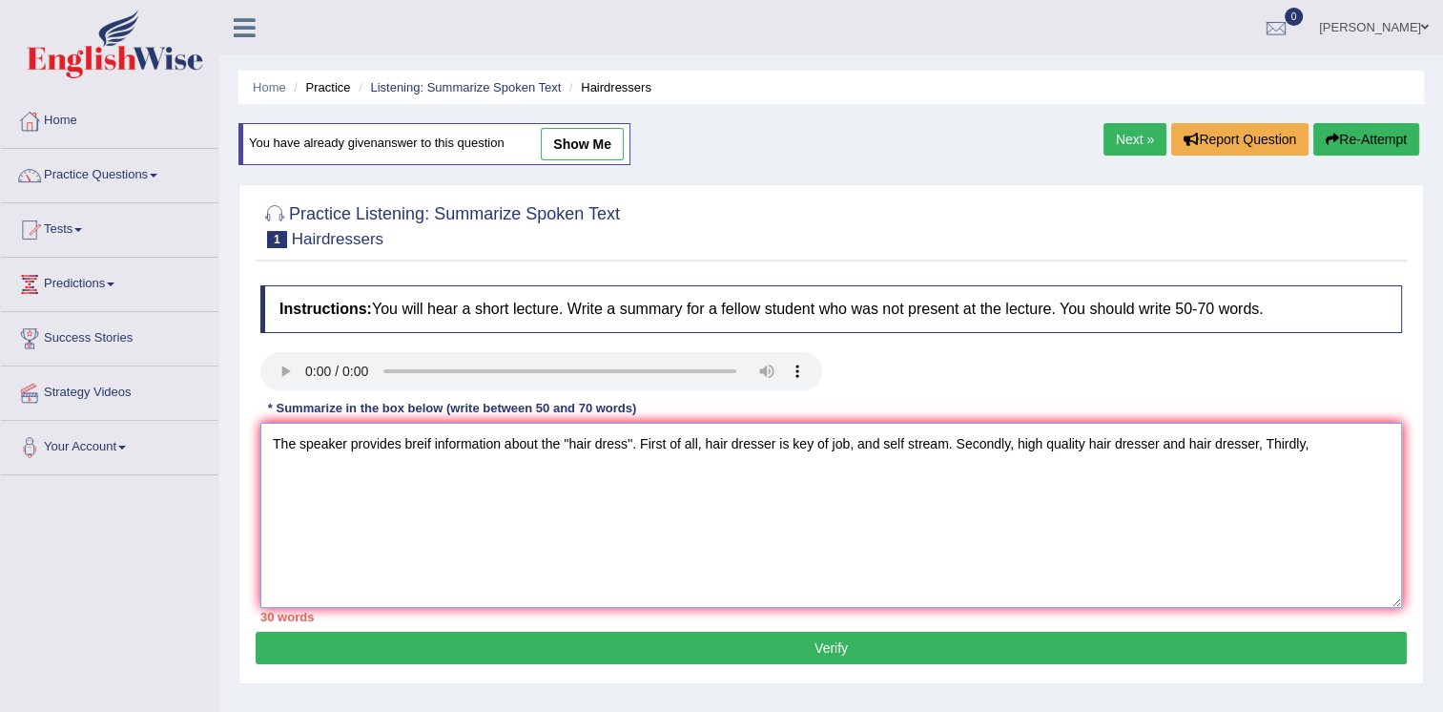
drag, startPoint x: 1254, startPoint y: 449, endPoint x: 1260, endPoint y: 460, distance: 12.0
drag, startPoint x: 1260, startPoint y: 460, endPoint x: 1217, endPoint y: 477, distance: 46.2
click at [1217, 476] on textarea "The speaker provides breif information about the ''hair dress''. First of all, …" at bounding box center [831, 515] width 1142 height 185
click at [1249, 447] on textarea "The speaker provides breif information about the ''hair dress''. First of all, …" at bounding box center [831, 515] width 1142 height 185
click at [1248, 455] on textarea "The speaker provides breif information about the ''hair dress''. First of all, …" at bounding box center [831, 515] width 1142 height 185
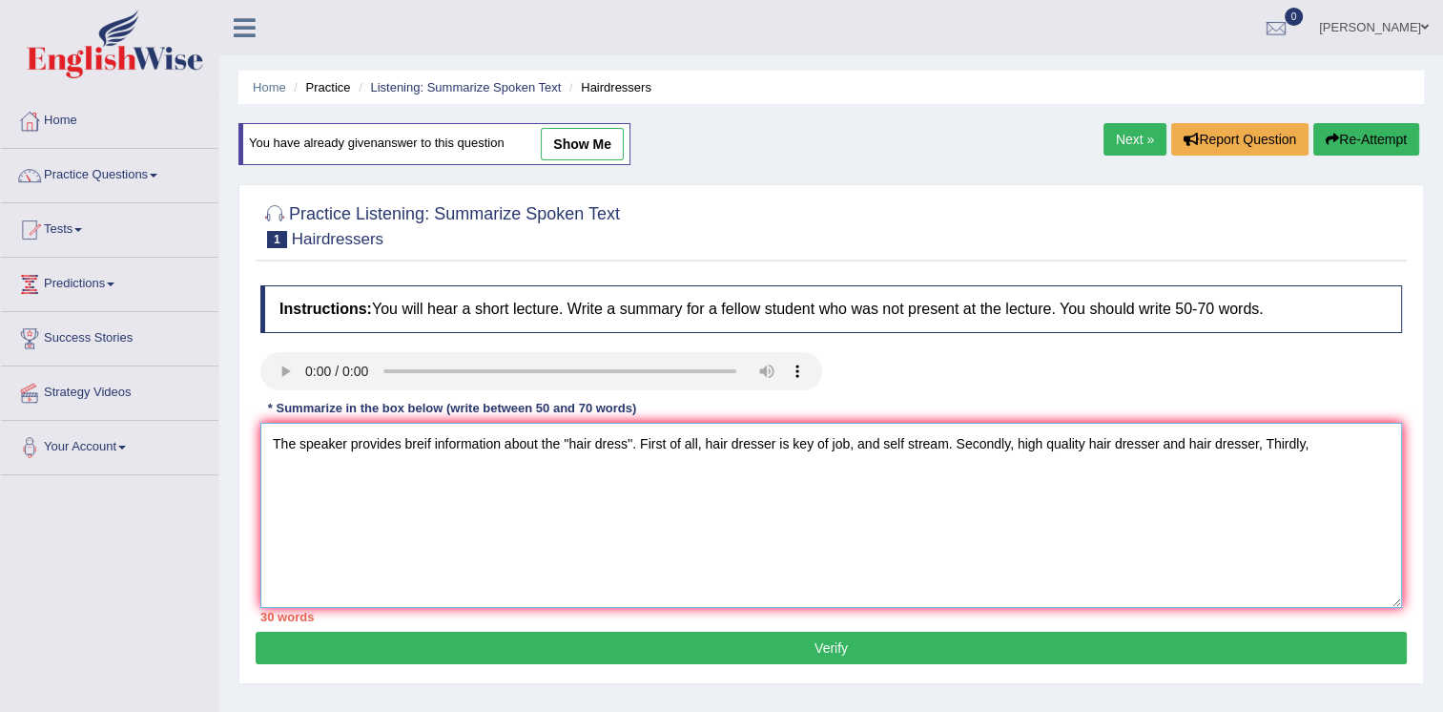
drag, startPoint x: 1258, startPoint y: 454, endPoint x: 1249, endPoint y: 463, distance: 12.8
click at [1249, 463] on textarea "The speaker provides breif information about the ''hair dress''. First of all, …" at bounding box center [831, 515] width 1142 height 185
click at [1307, 440] on textarea "The speaker provides breif information about the ''hair dress''. First of all, …" at bounding box center [831, 515] width 1142 height 185
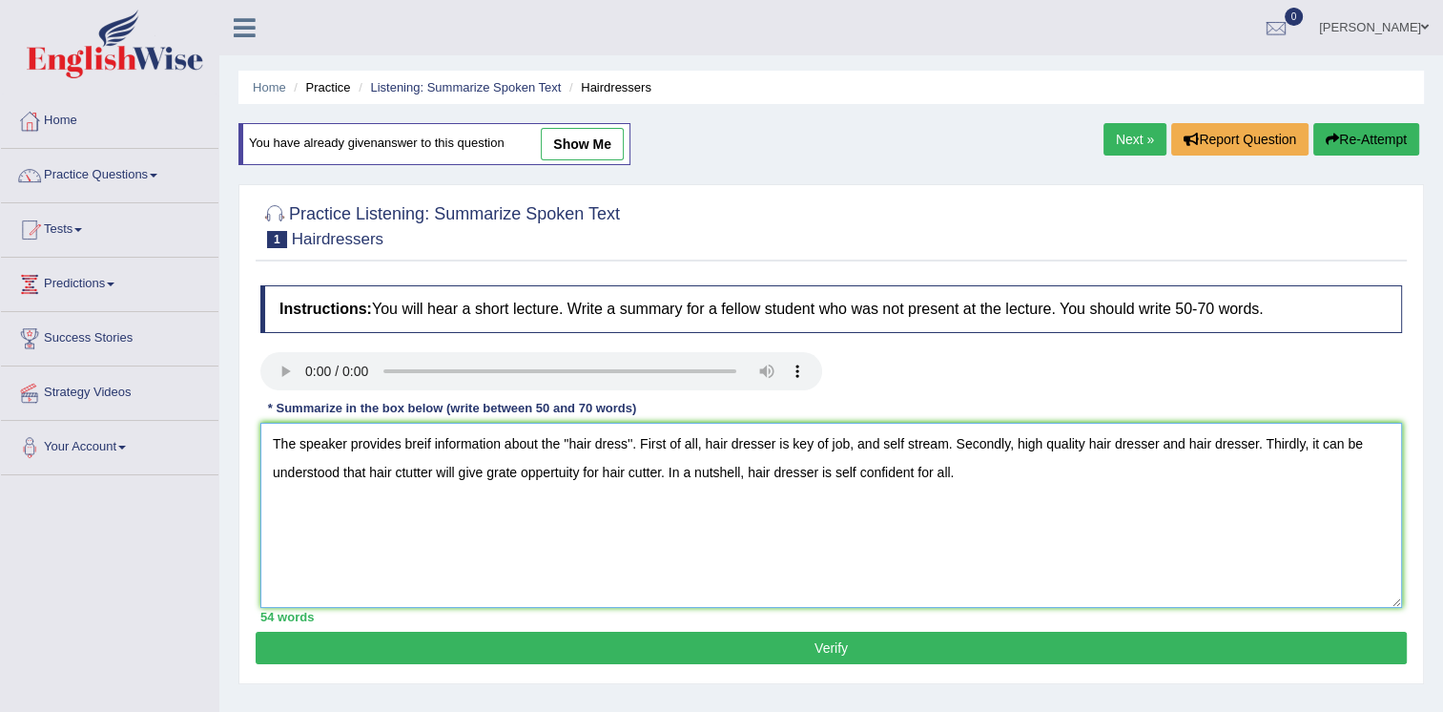
type textarea "The speaker provides breif information about the ''hair dress''. First of all, …"
click at [719, 652] on button "Verify" at bounding box center [831, 648] width 1151 height 32
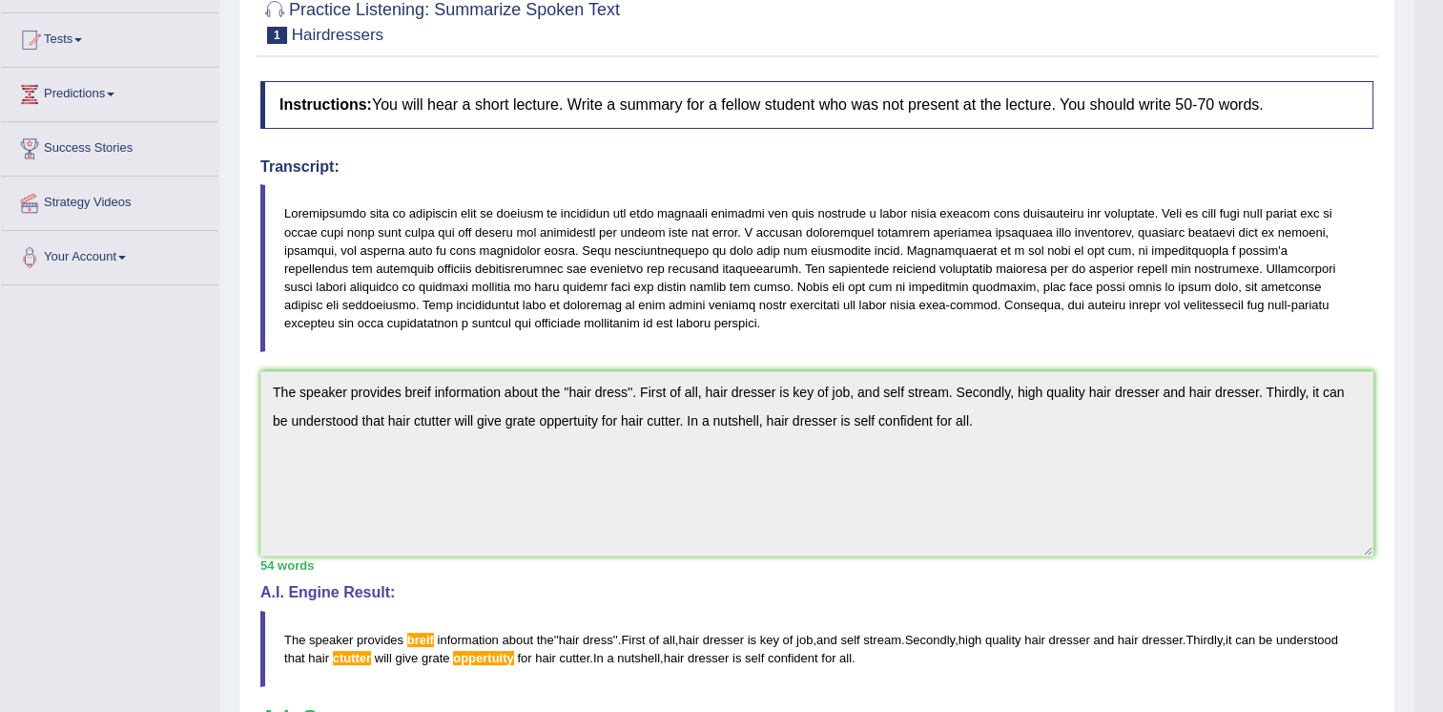
scroll to position [191, 0]
drag, startPoint x: 454, startPoint y: 411, endPoint x: 950, endPoint y: 566, distance: 519.6
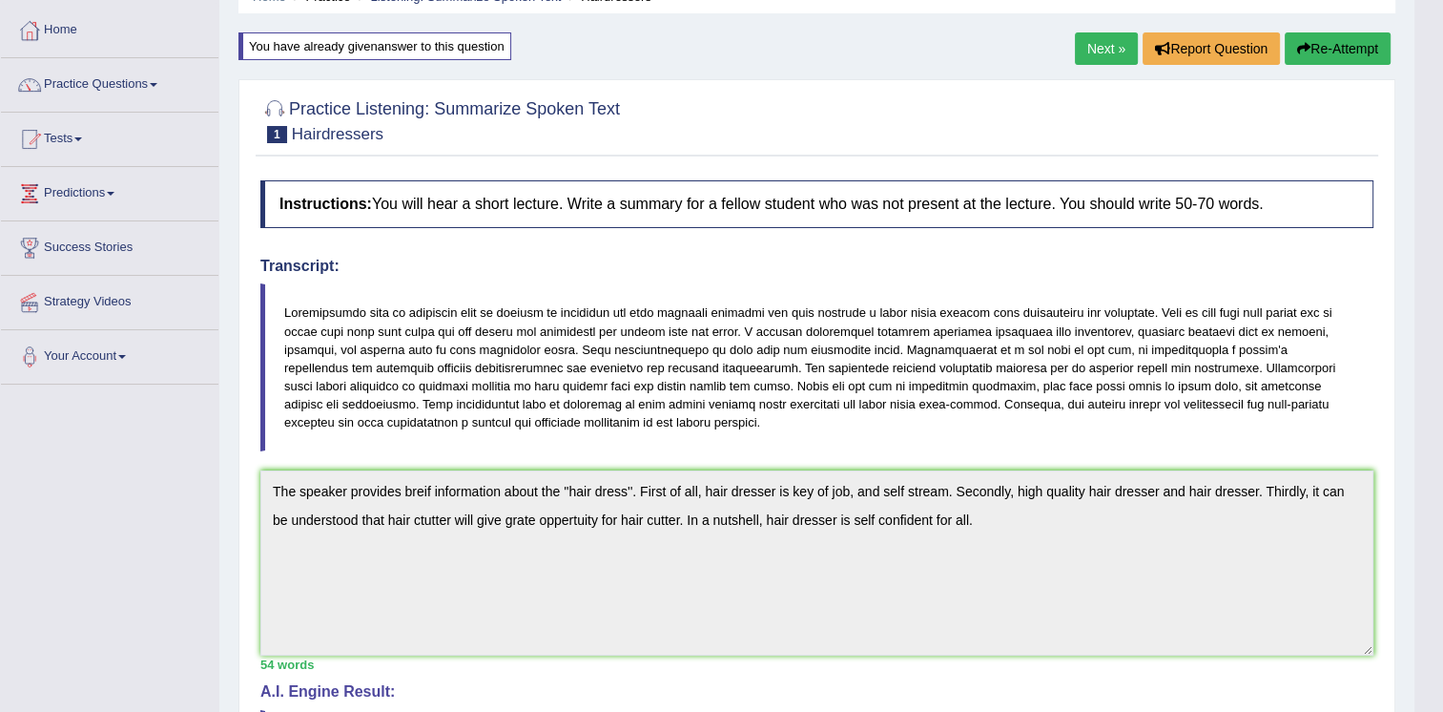
scroll to position [0, 0]
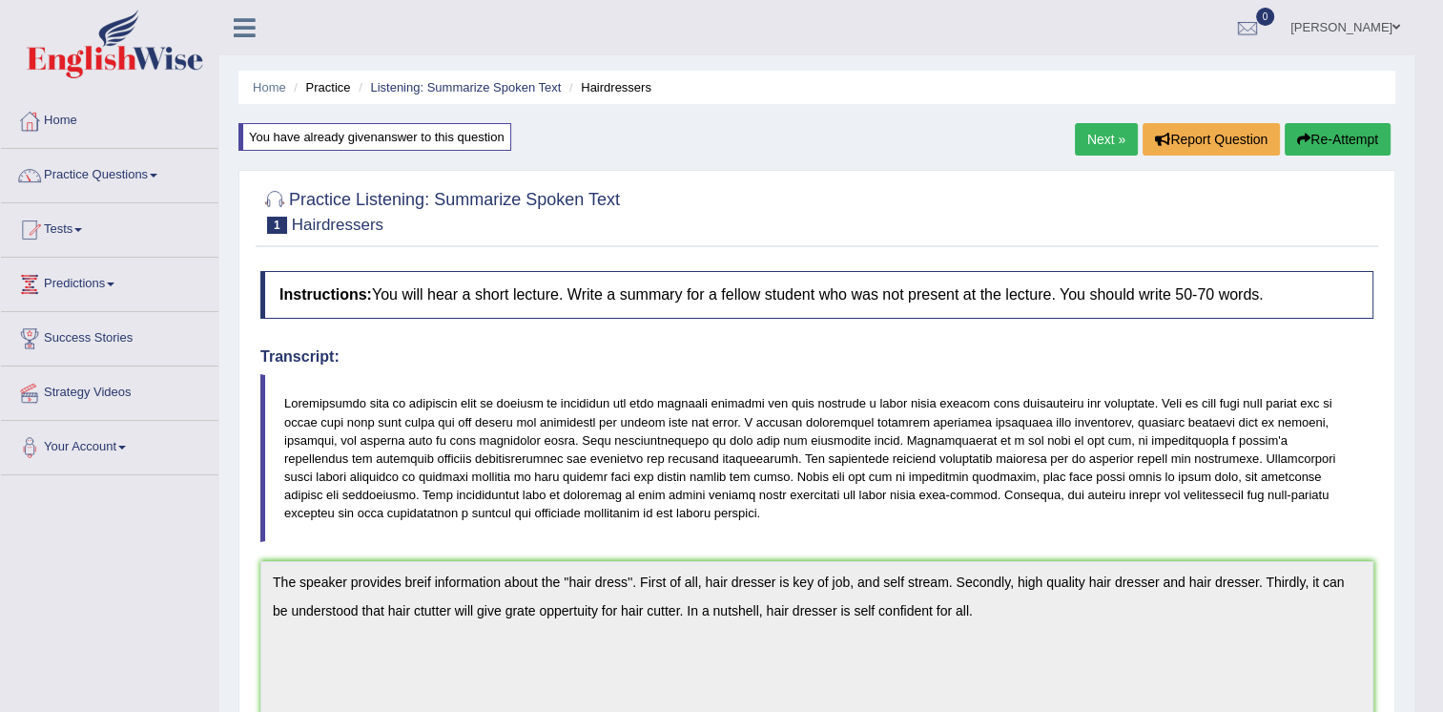
click at [1297, 140] on icon "button" at bounding box center [1303, 139] width 13 height 13
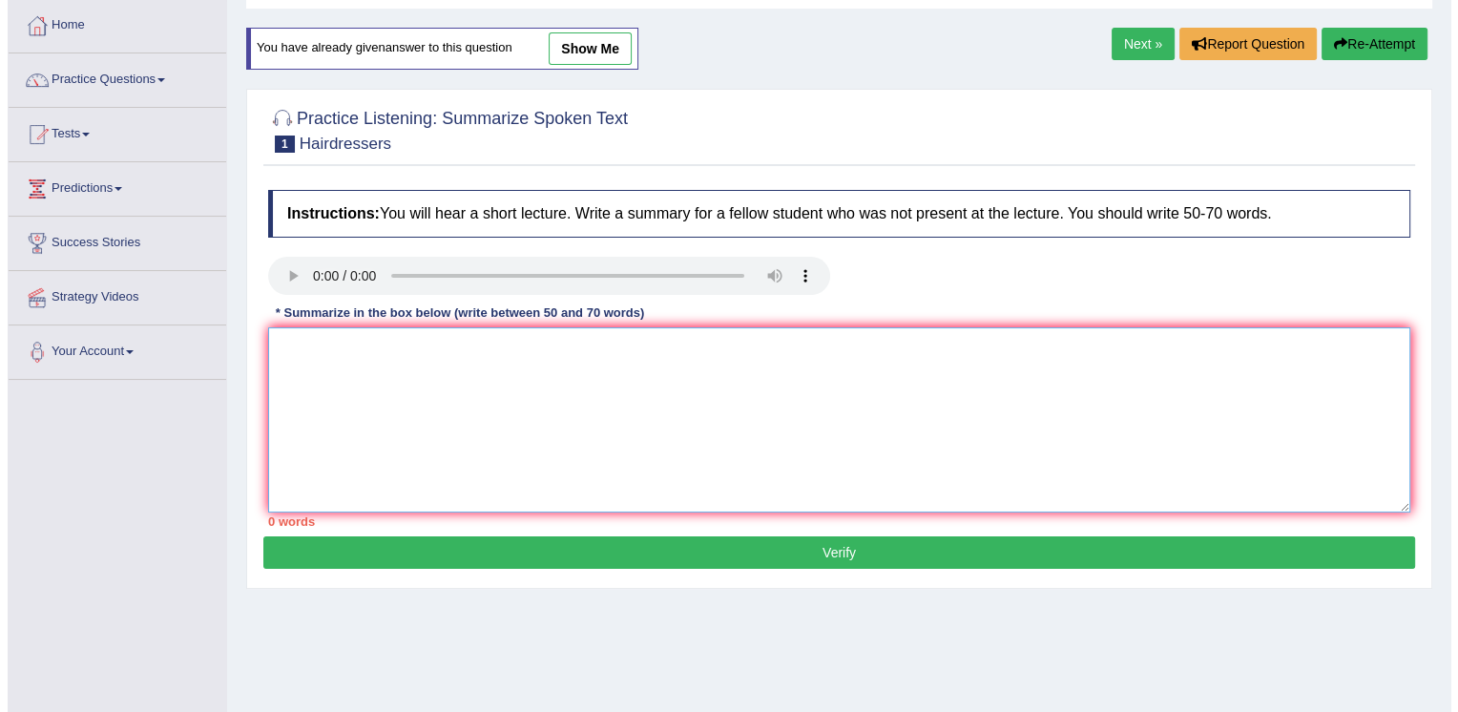
scroll to position [95, 0]
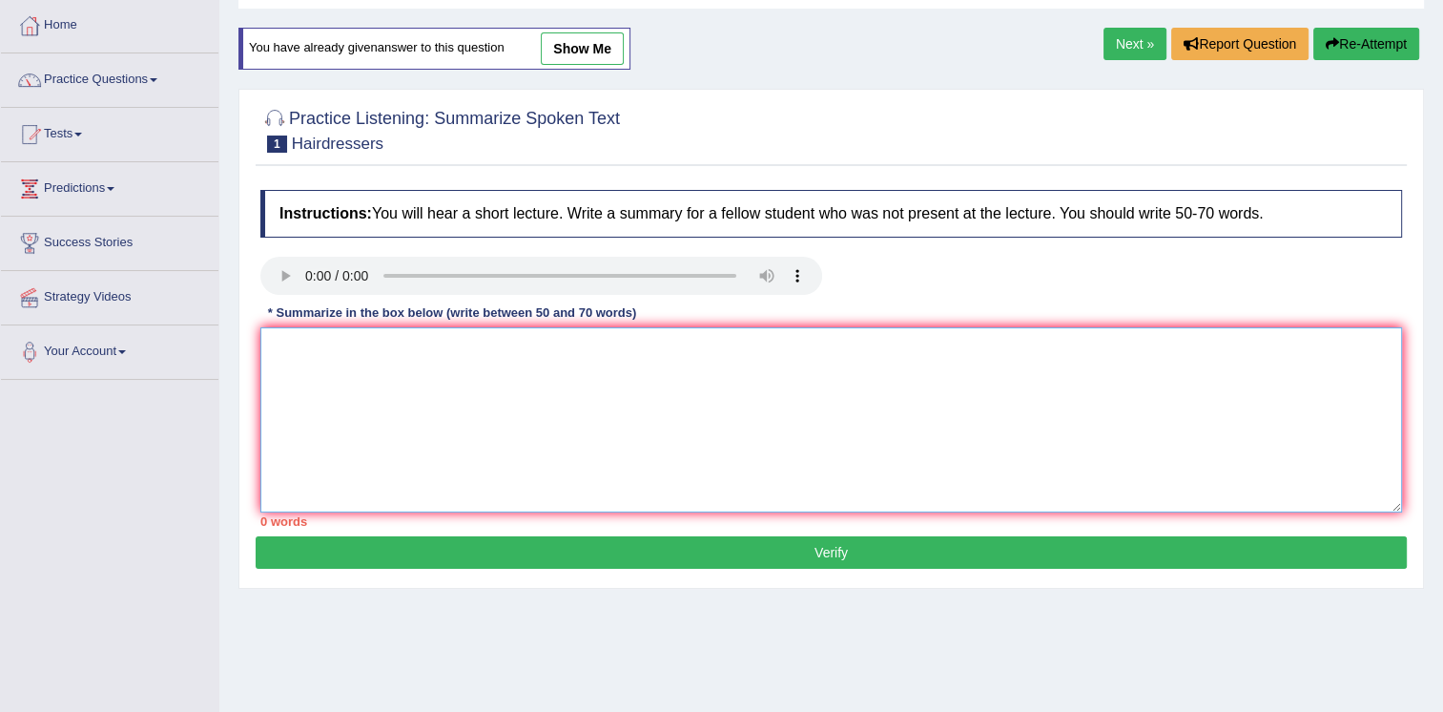
drag, startPoint x: 470, startPoint y: 390, endPoint x: 382, endPoint y: 368, distance: 91.4
drag, startPoint x: 382, startPoint y: 368, endPoint x: 338, endPoint y: 363, distance: 44.1
click at [338, 364] on textarea at bounding box center [831, 419] width 1142 height 185
type textarea "t"
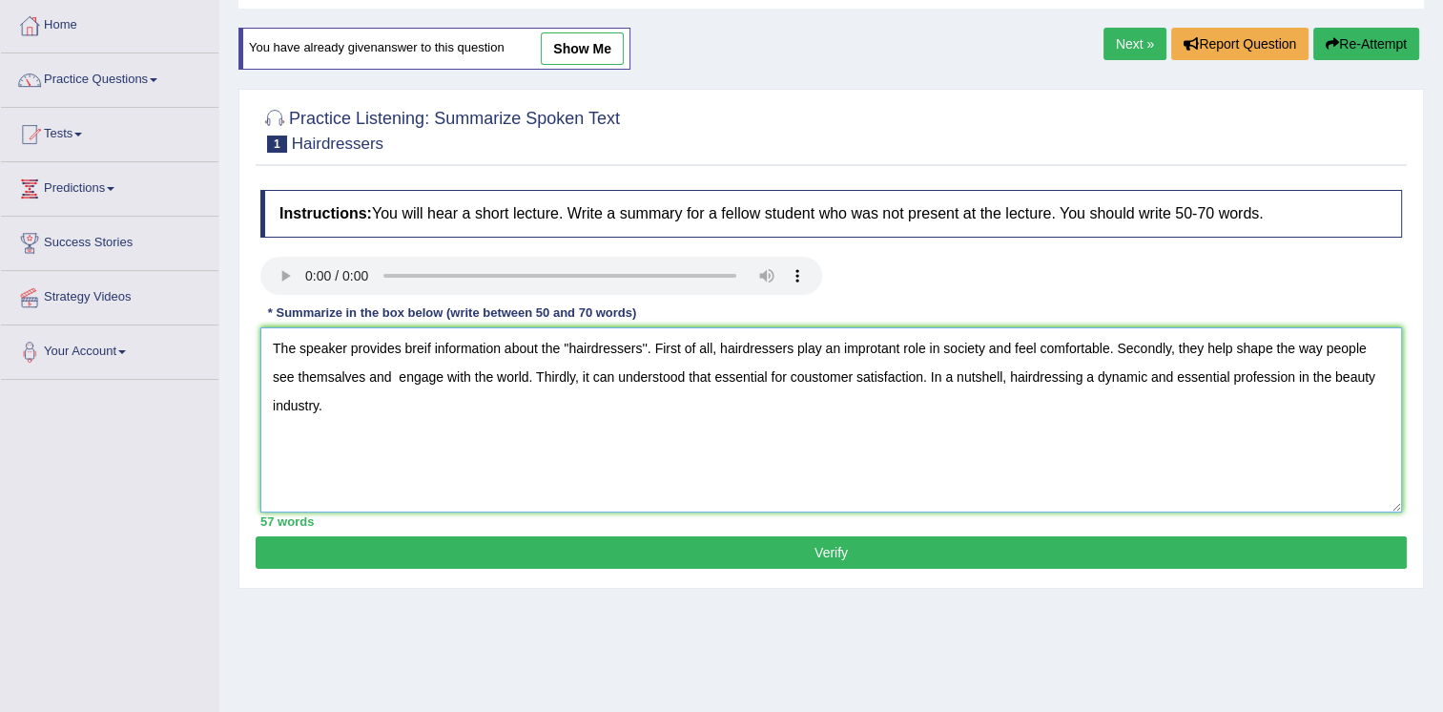
type textarea "The speaker provides breif information about the ''hairdressers''. First of all…"
click at [675, 553] on button "Verify" at bounding box center [831, 552] width 1151 height 32
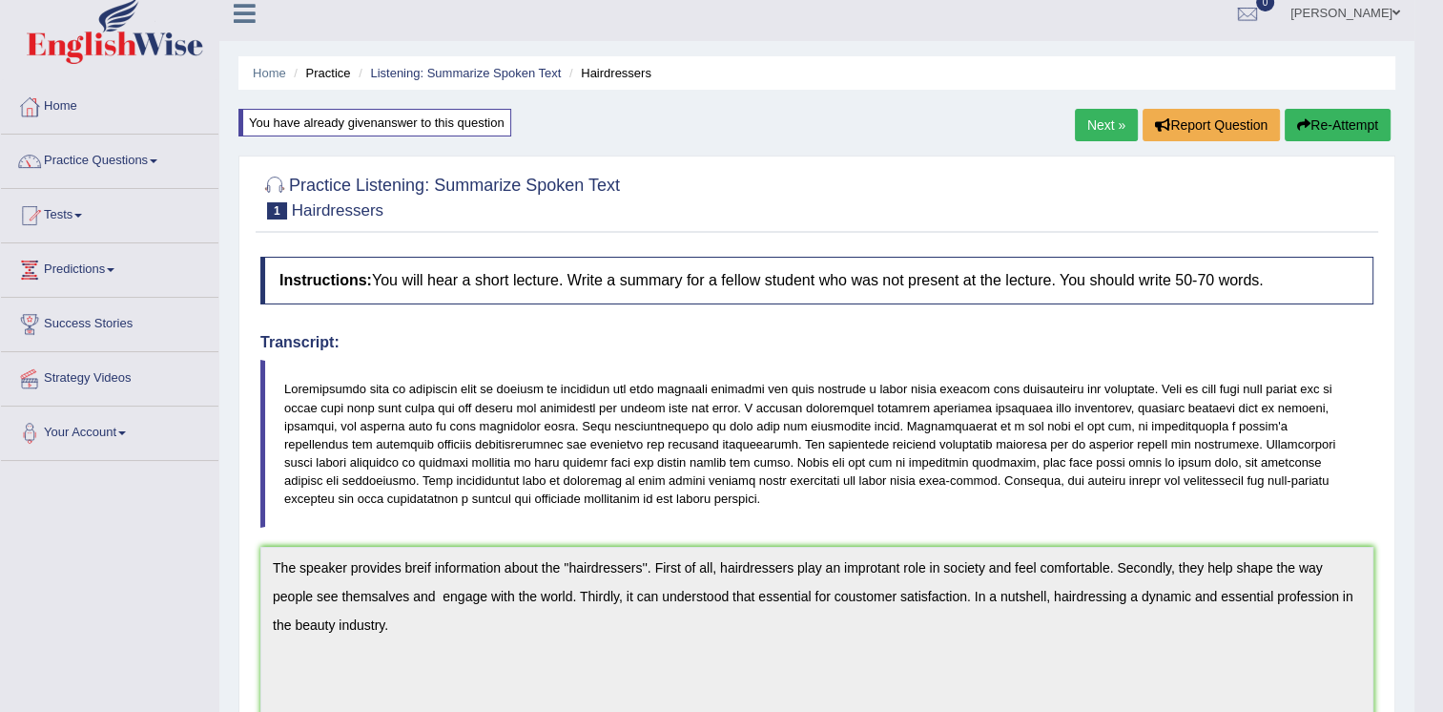
scroll to position [0, 0]
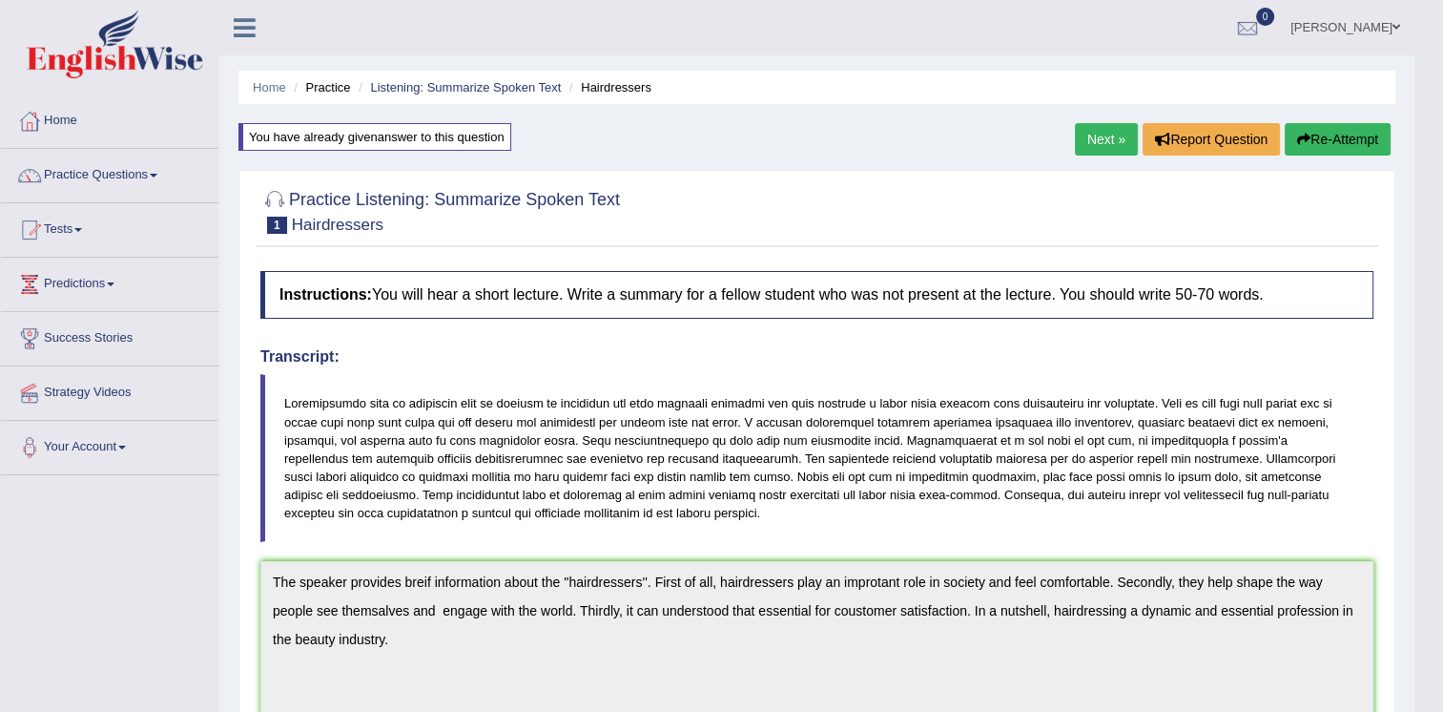
click at [1108, 142] on link "Next »" at bounding box center [1106, 139] width 63 height 32
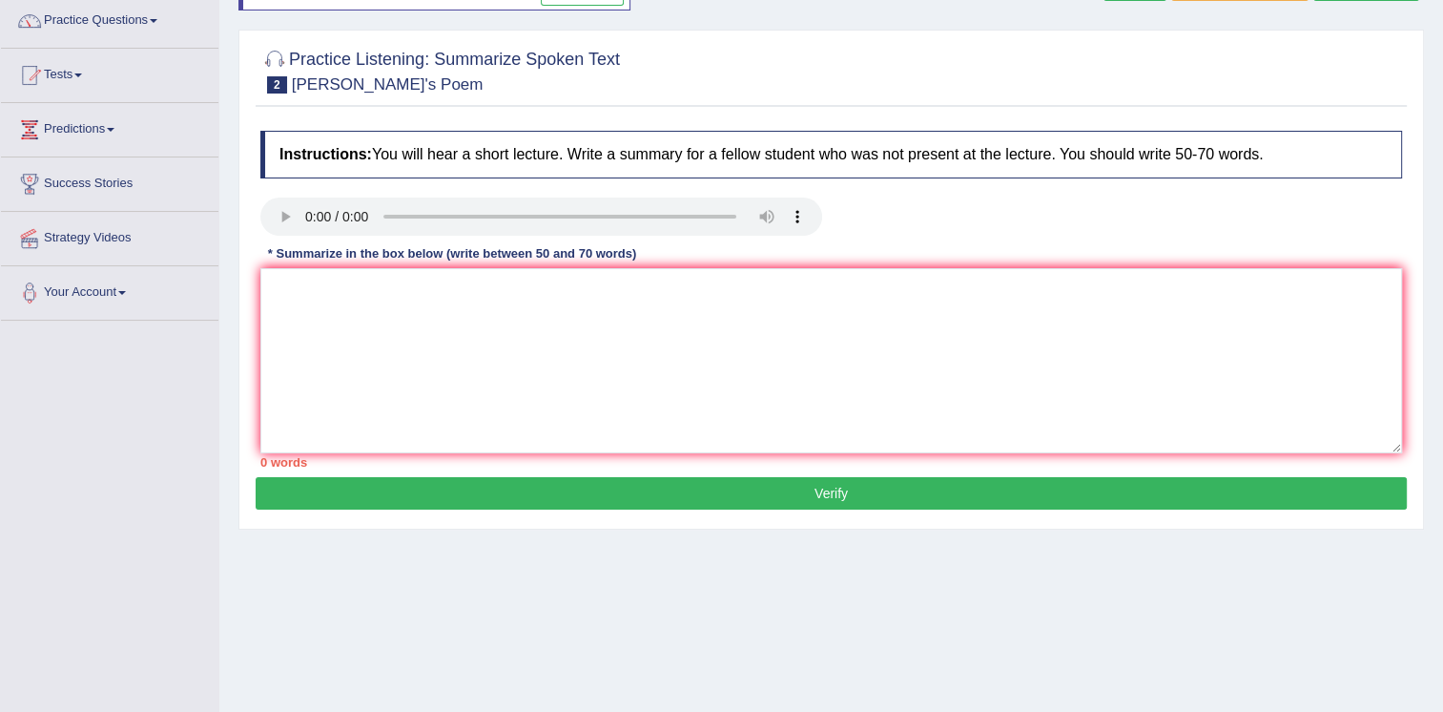
scroll to position [95, 0]
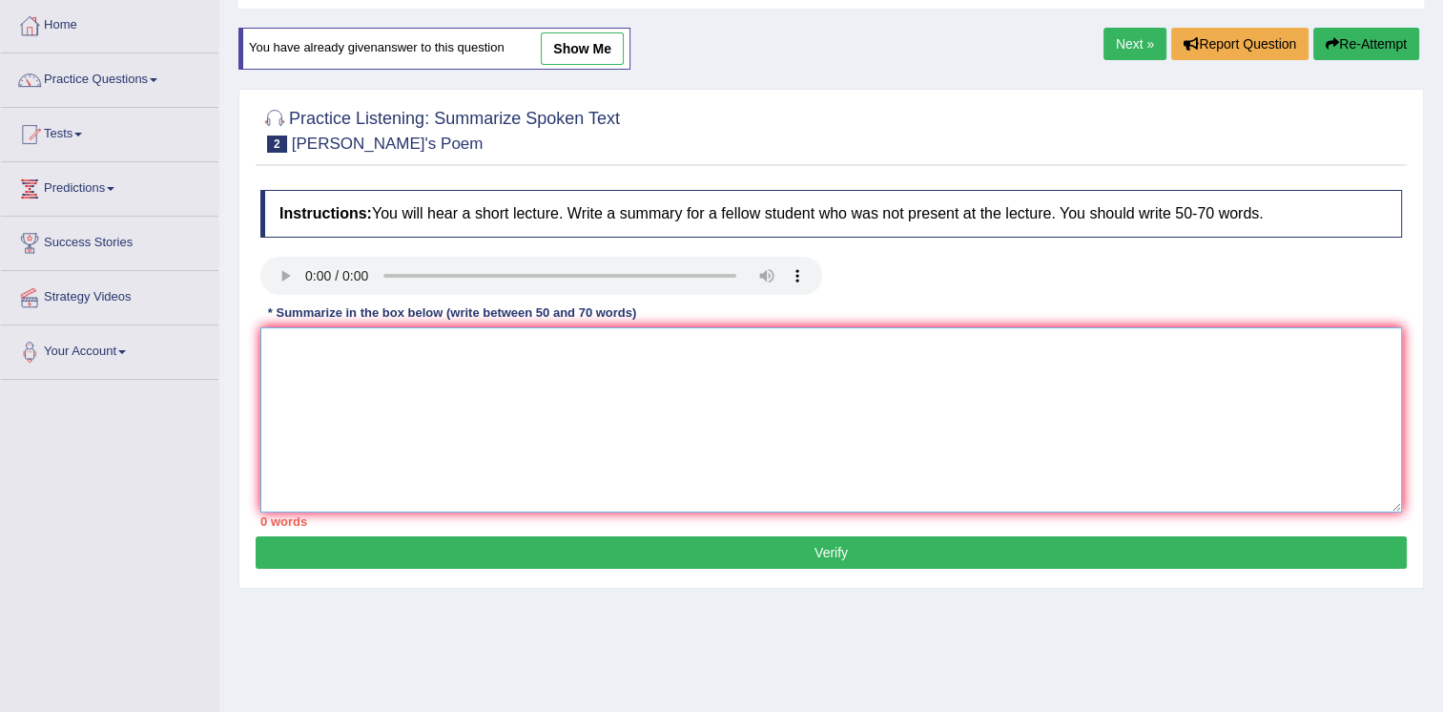
drag, startPoint x: 345, startPoint y: 365, endPoint x: 317, endPoint y: 368, distance: 28.8
drag, startPoint x: 317, startPoint y: 368, endPoint x: 289, endPoint y: 368, distance: 27.7
click at [289, 368] on textarea at bounding box center [831, 419] width 1142 height 185
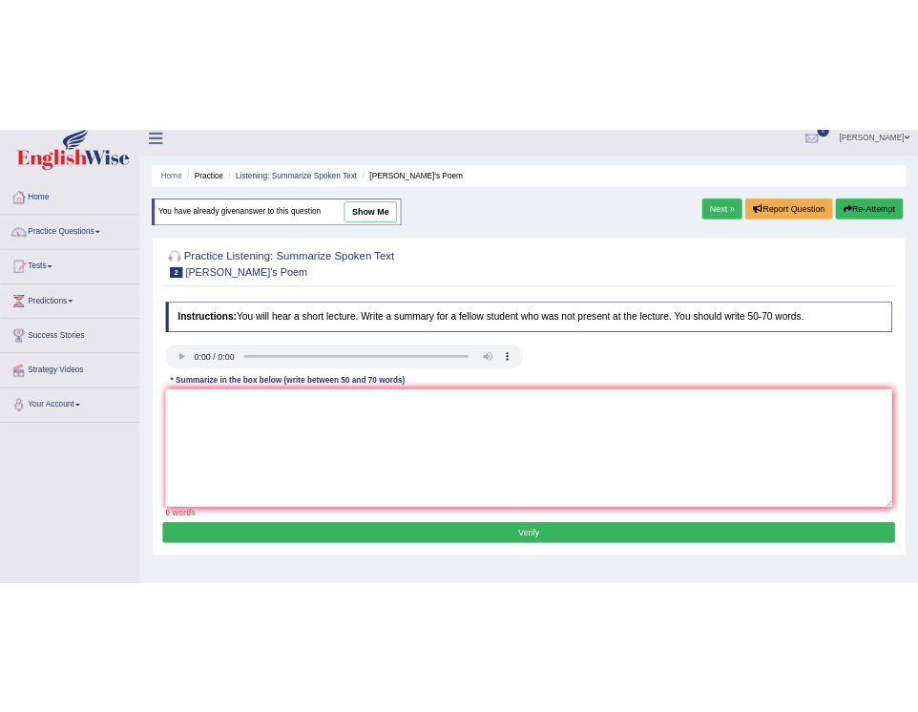
scroll to position [4, 0]
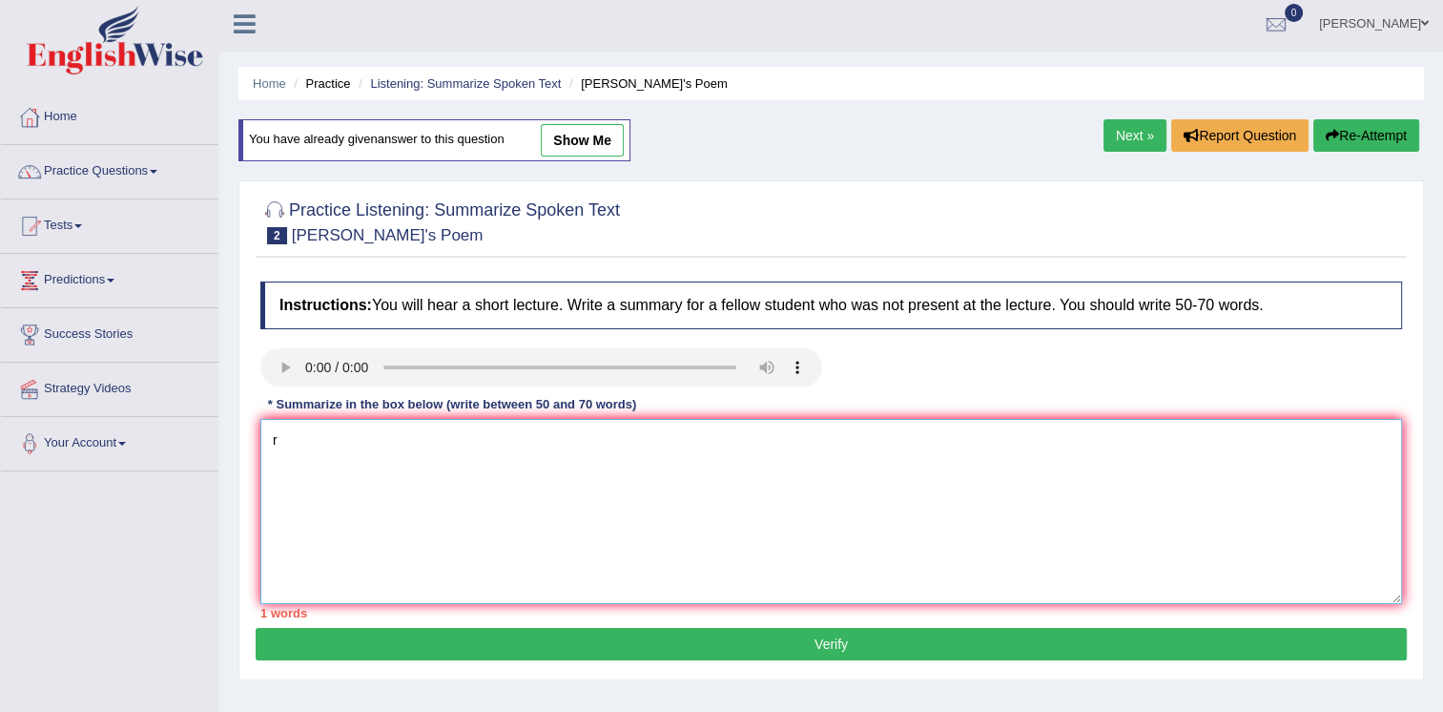
type textarea "r"
drag, startPoint x: 587, startPoint y: 443, endPoint x: 587, endPoint y: 460, distance: 17.2
drag, startPoint x: 587, startPoint y: 460, endPoint x: 614, endPoint y: 490, distance: 41.2
click at [614, 488] on textarea "The speaker provides breif information about the ''shakesphere''. First of all,…" at bounding box center [831, 511] width 1142 height 185
drag, startPoint x: 772, startPoint y: 441, endPoint x: 750, endPoint y: 452, distance: 24.7
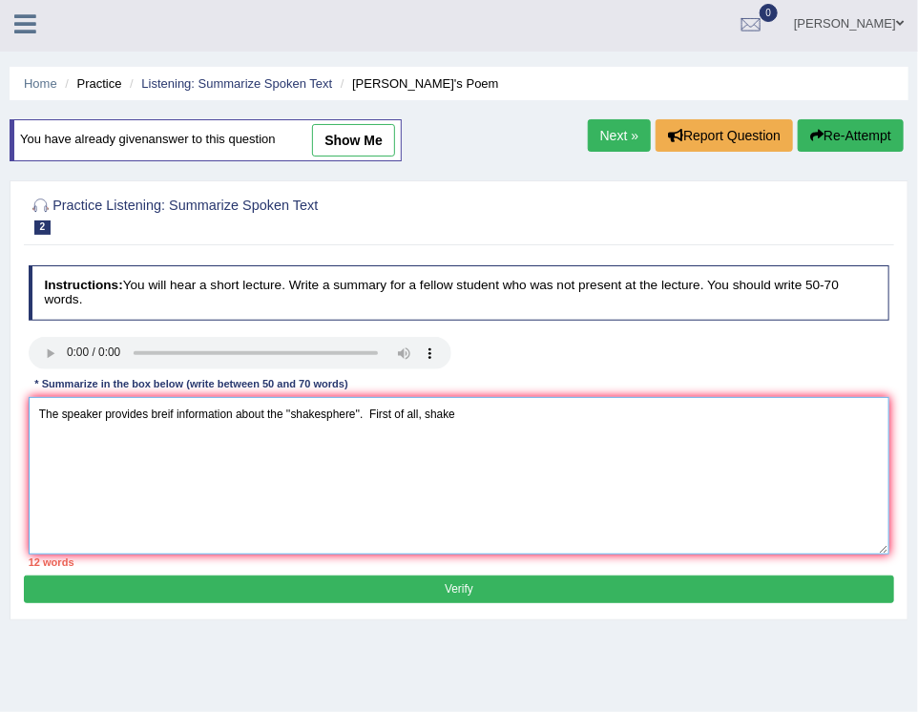
drag, startPoint x: 757, startPoint y: 447, endPoint x: 504, endPoint y: 435, distance: 253.1
click at [504, 435] on textarea "The speaker provides breif information about the ''shakesphere''. First of all,…" at bounding box center [459, 475] width 861 height 157
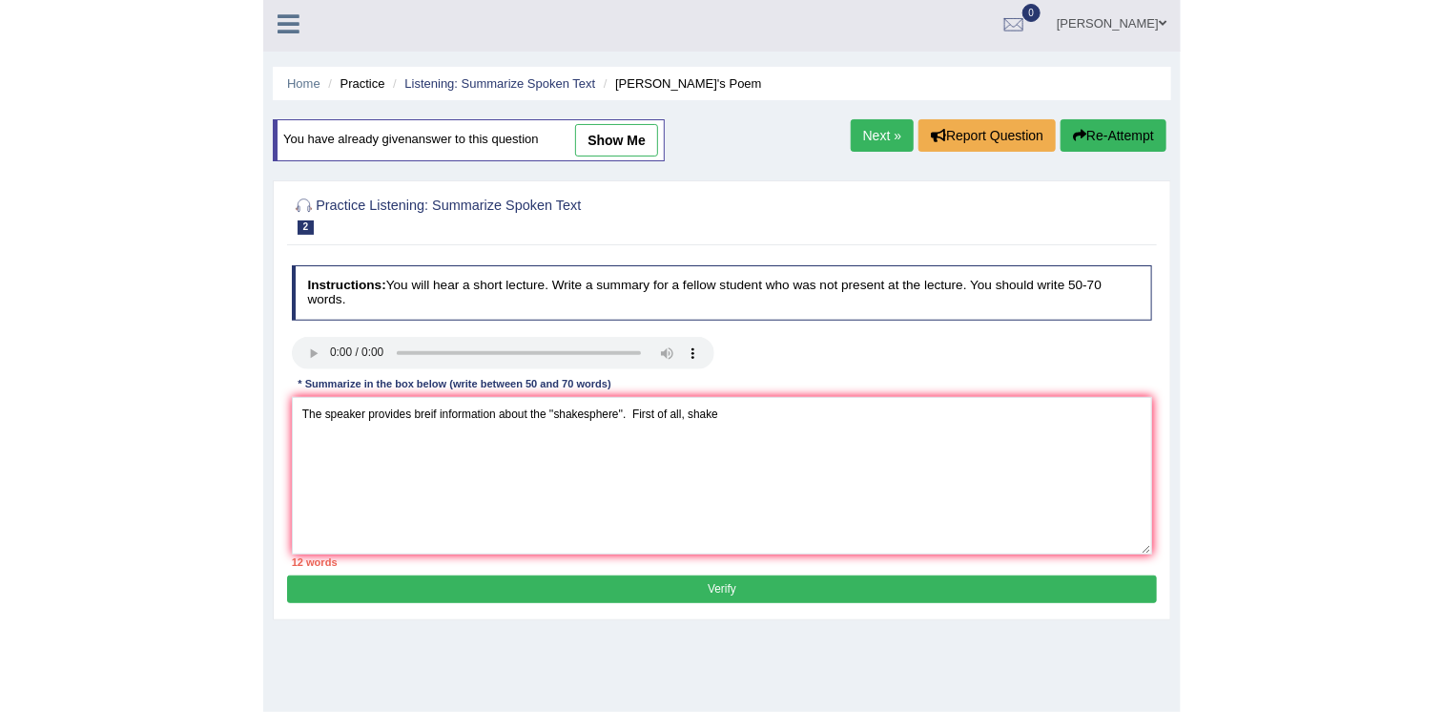
scroll to position [0, 0]
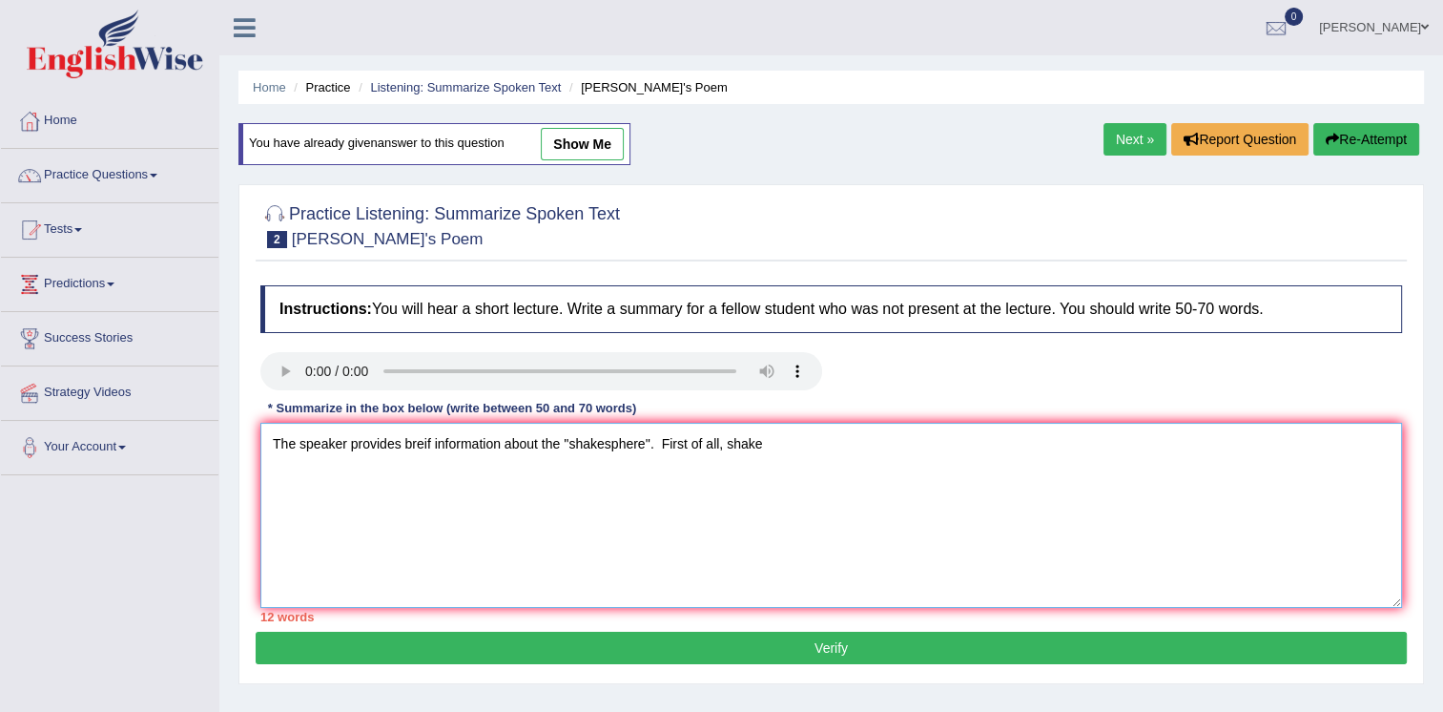
click at [759, 441] on textarea "The speaker provides breif information about the ''shakesphere''. First of all,…" at bounding box center [831, 515] width 1142 height 185
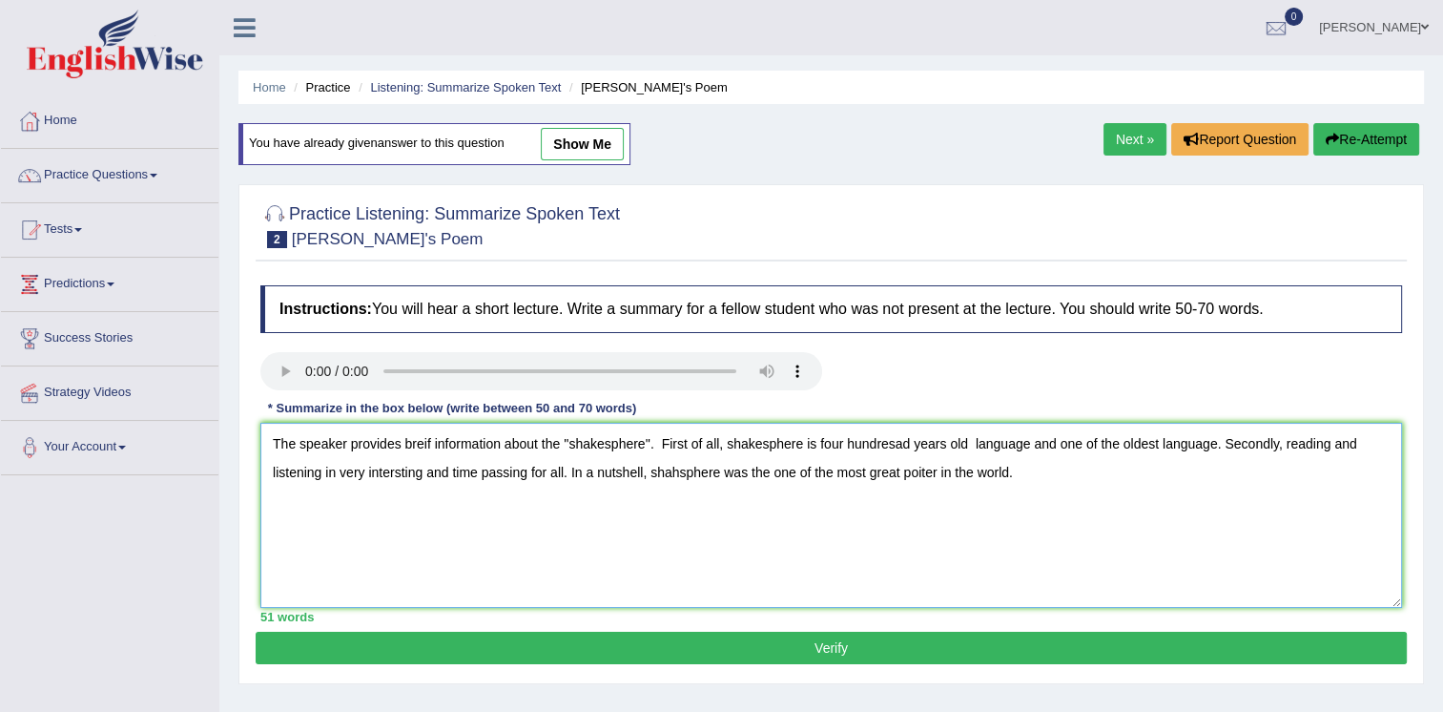
type textarea "The speaker provides breif information about the ''shakesphere''. First of all,…"
click at [781, 649] on button "Verify" at bounding box center [831, 648] width 1151 height 32
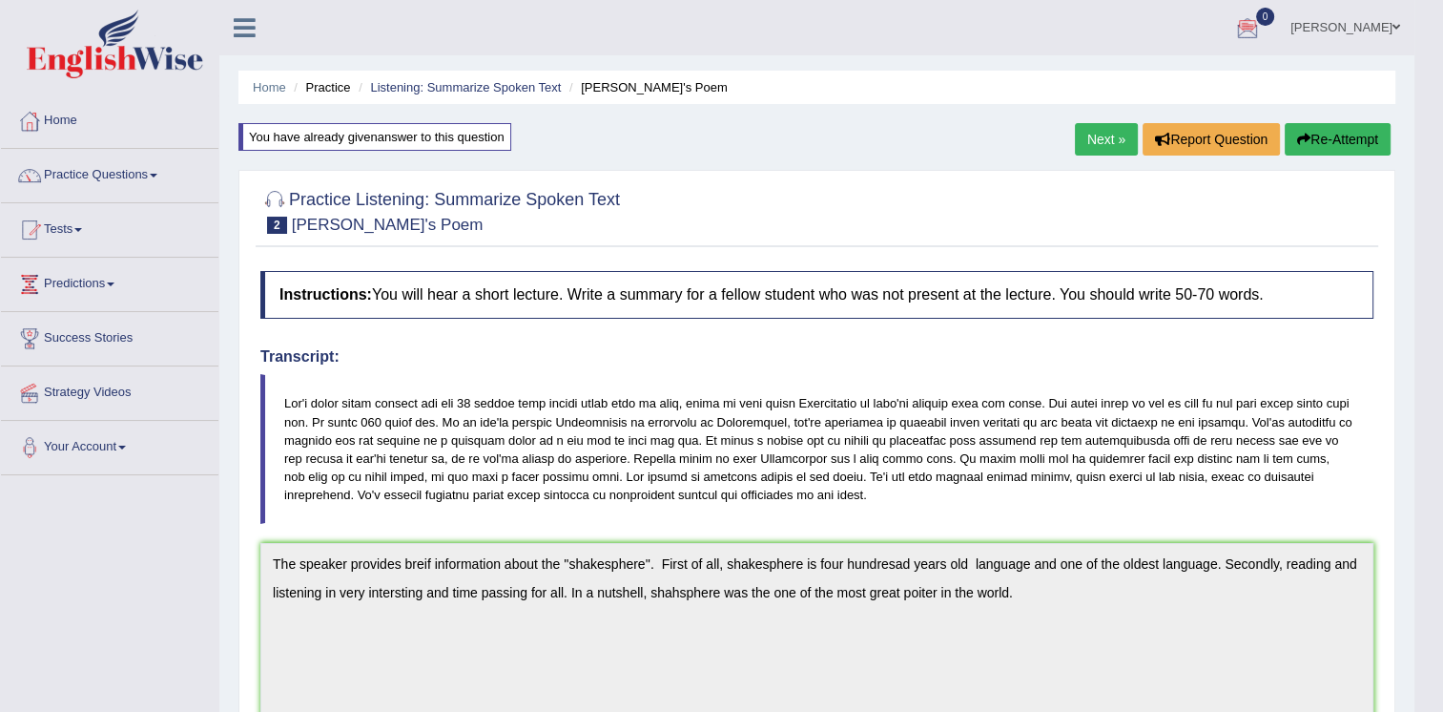
click at [1109, 143] on link "Next »" at bounding box center [1106, 139] width 63 height 32
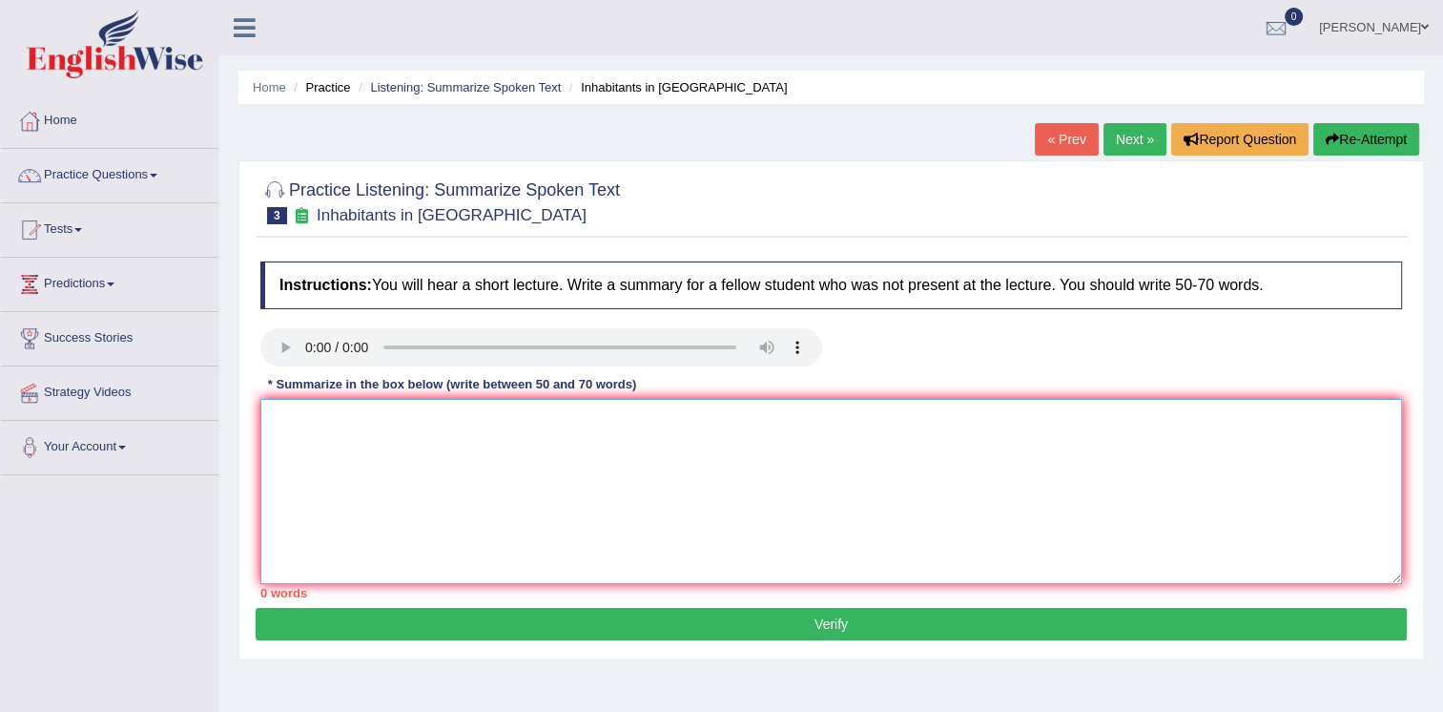
drag, startPoint x: 305, startPoint y: 411, endPoint x: 275, endPoint y: 413, distance: 30.6
drag, startPoint x: 275, startPoint y: 413, endPoint x: 270, endPoint y: 426, distance: 14.2
drag, startPoint x: 270, startPoint y: 427, endPoint x: 301, endPoint y: 445, distance: 35.9
drag, startPoint x: 301, startPoint y: 445, endPoint x: 288, endPoint y: 428, distance: 21.0
drag, startPoint x: 288, startPoint y: 428, endPoint x: 279, endPoint y: 422, distance: 11.6
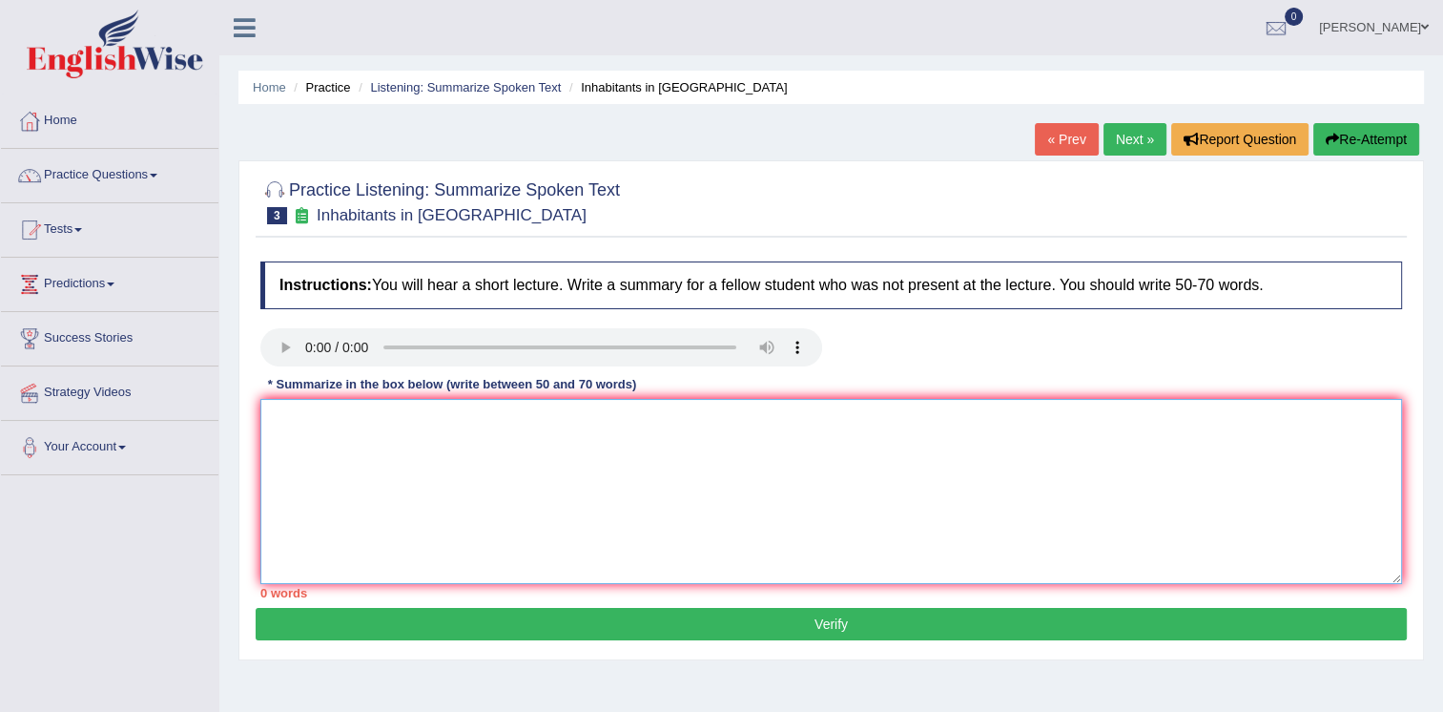
click at [268, 418] on textarea at bounding box center [831, 491] width 1142 height 185
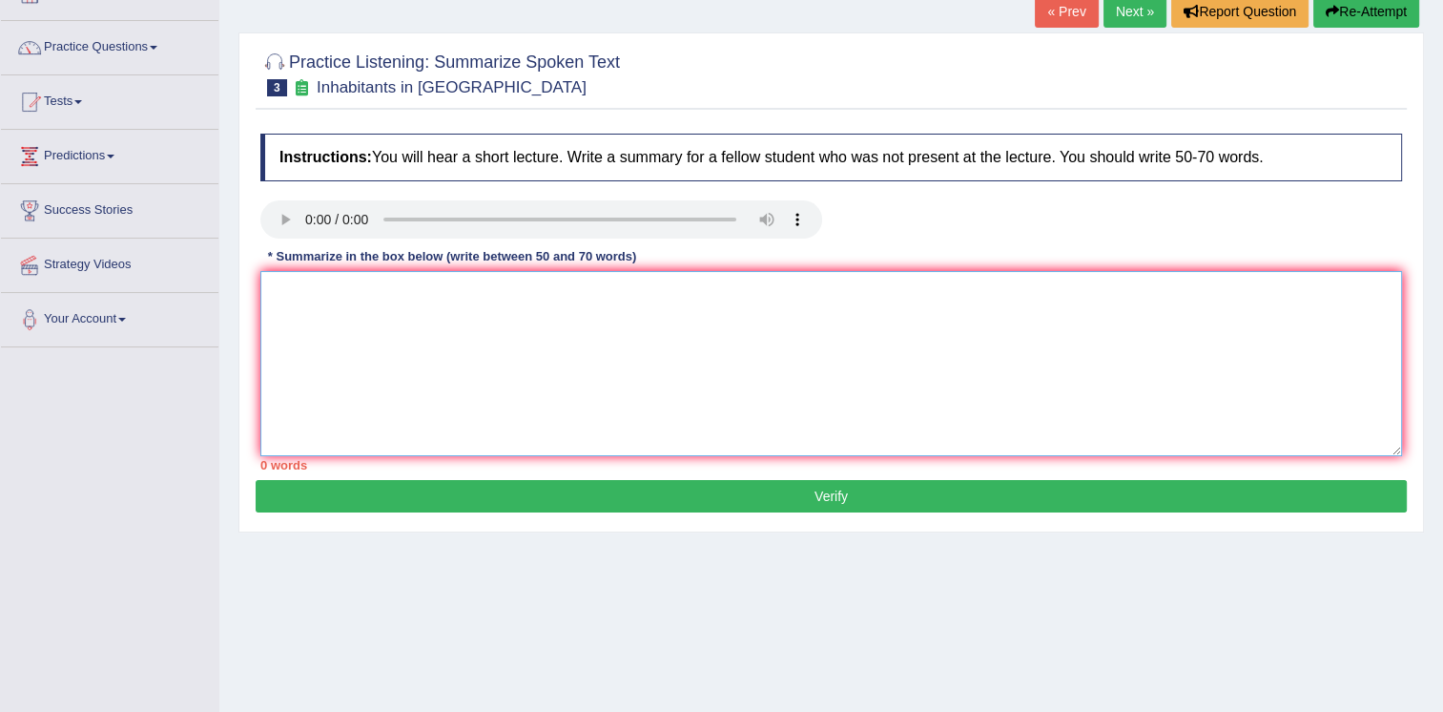
scroll to position [95, 0]
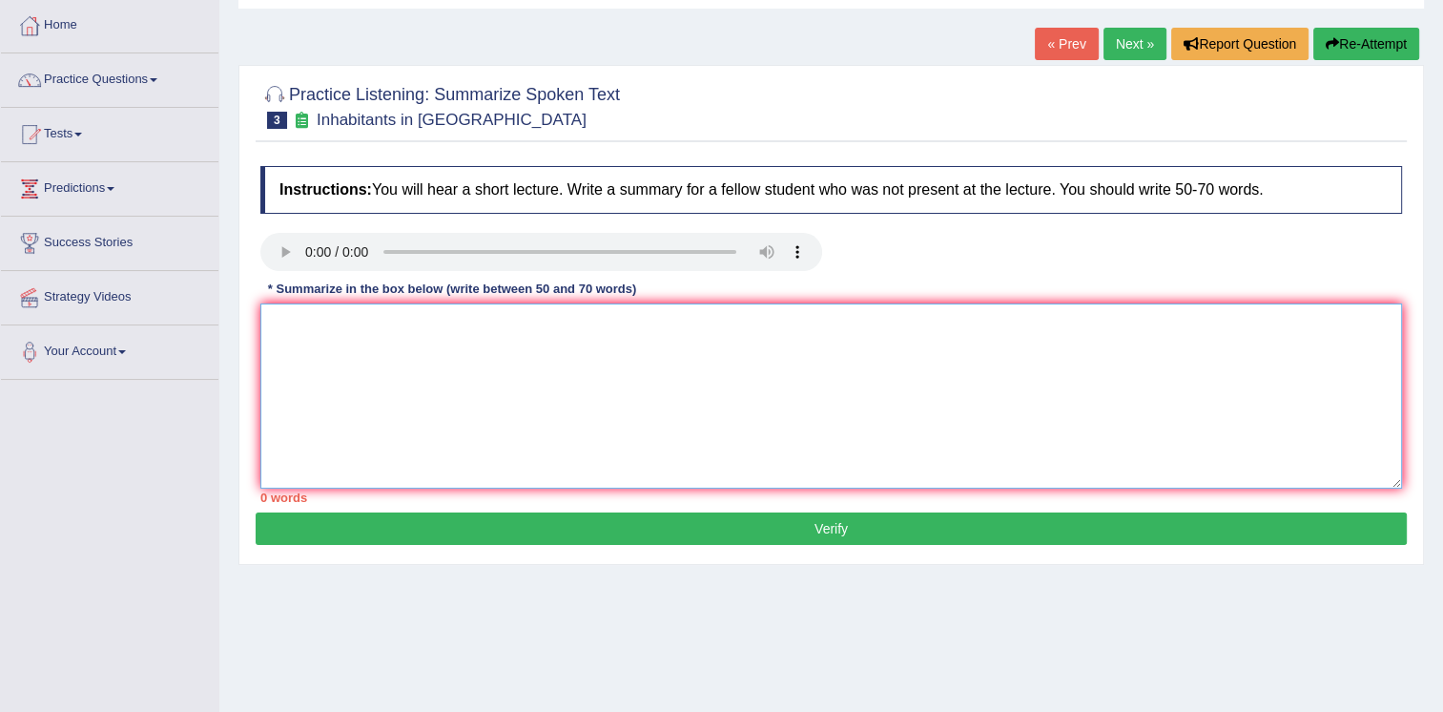
click at [265, 319] on textarea at bounding box center [831, 395] width 1142 height 185
